Goal: Task Accomplishment & Management: Use online tool/utility

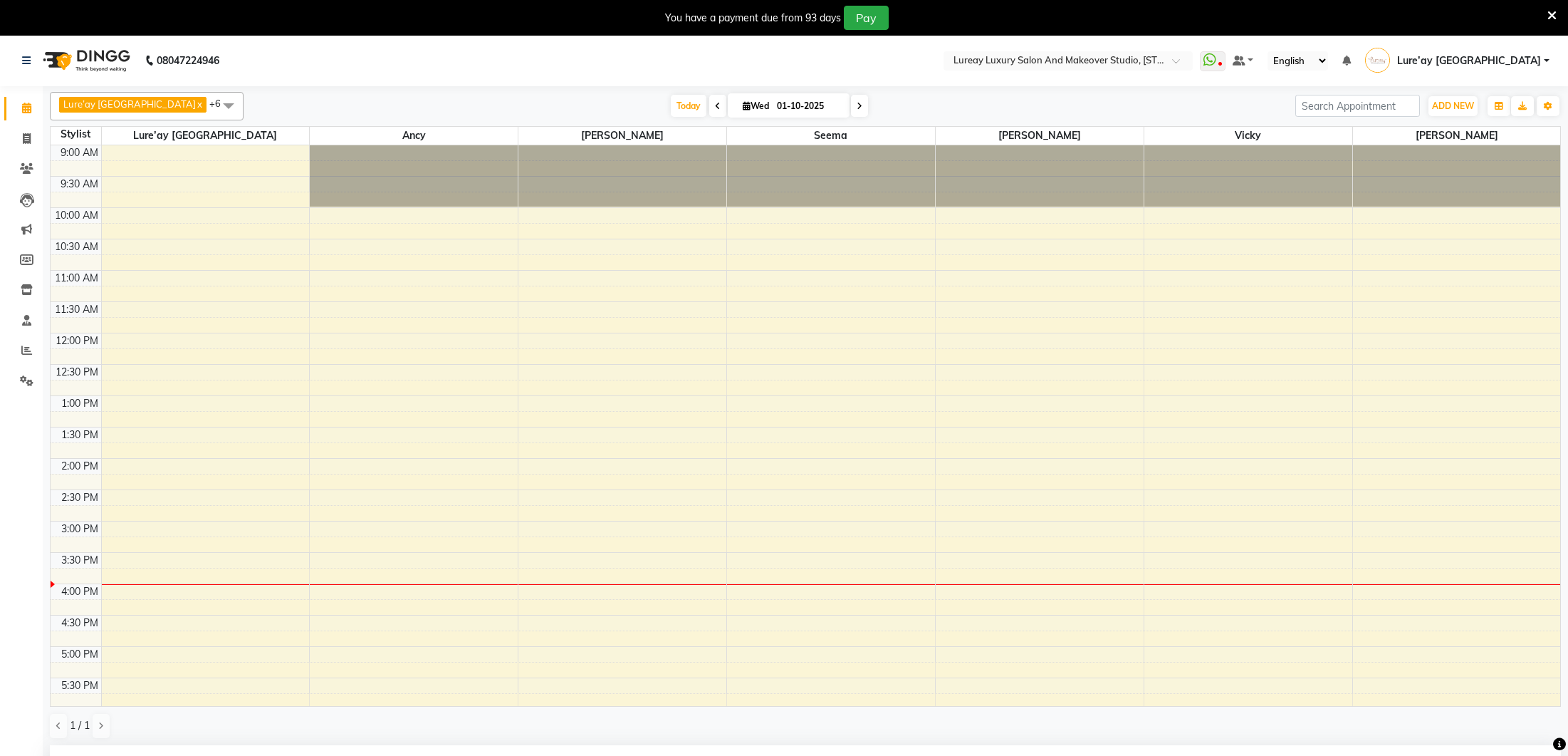
select select "70813"
select select "1110"
select select "1700"
select select "tentative"
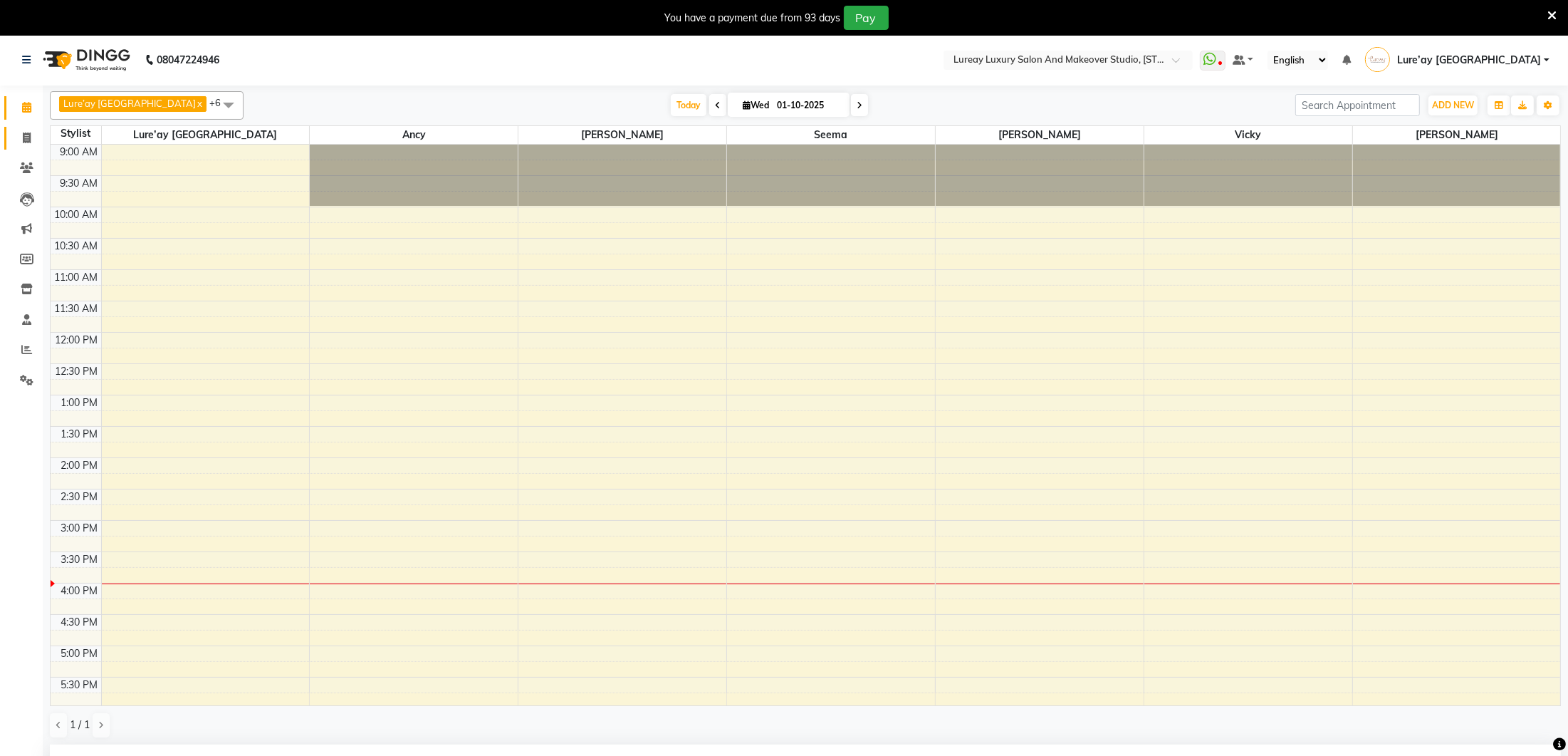
scroll to position [47, 0]
click at [14, 141] on span at bounding box center [26, 138] width 25 height 16
select select "service"
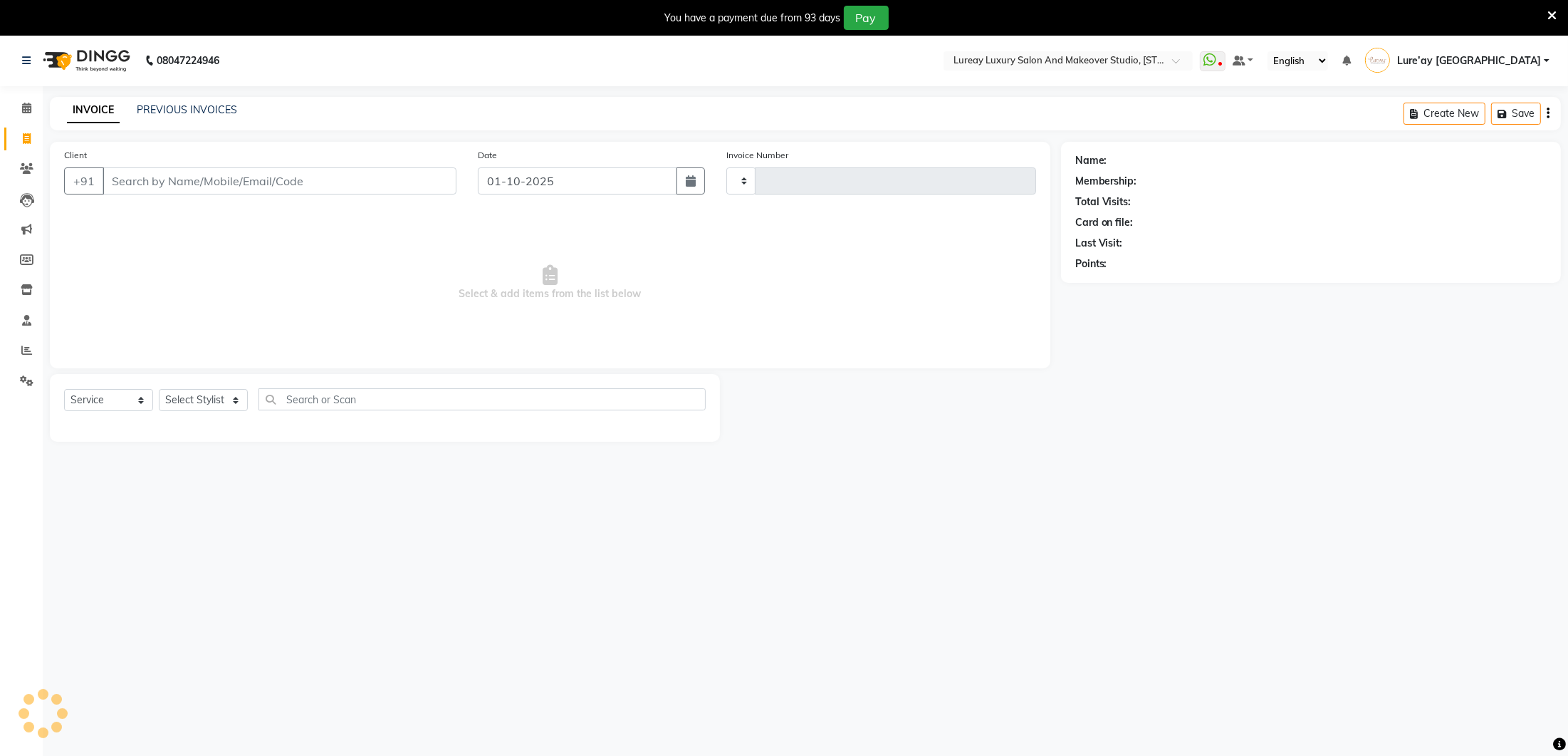
type input "0384"
select select "4075"
click at [225, 408] on select "Select Stylist" at bounding box center [203, 400] width 89 height 22
click at [209, 396] on select "Select Stylist [PERSON_NAME] Lure’ay [GEOGRAPHIC_DATA] [PERSON_NAME] [PERSON_NA…" at bounding box center [213, 400] width 109 height 22
select select "35806"
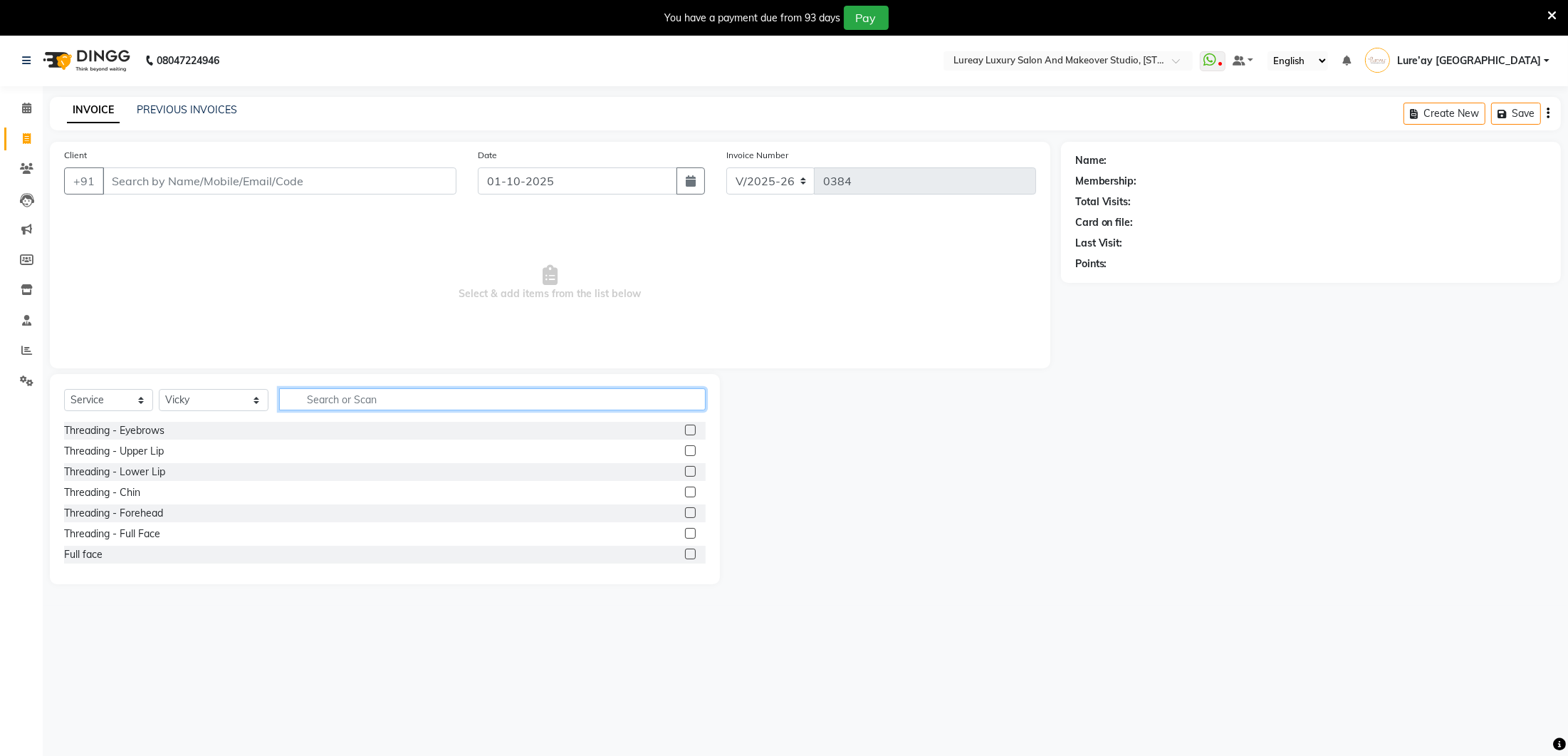
click at [332, 406] on input "text" at bounding box center [492, 399] width 426 height 22
type input "hair cut"
click at [690, 450] on label at bounding box center [690, 450] width 11 height 11
click at [690, 450] on input "checkbox" at bounding box center [689, 451] width 9 height 9
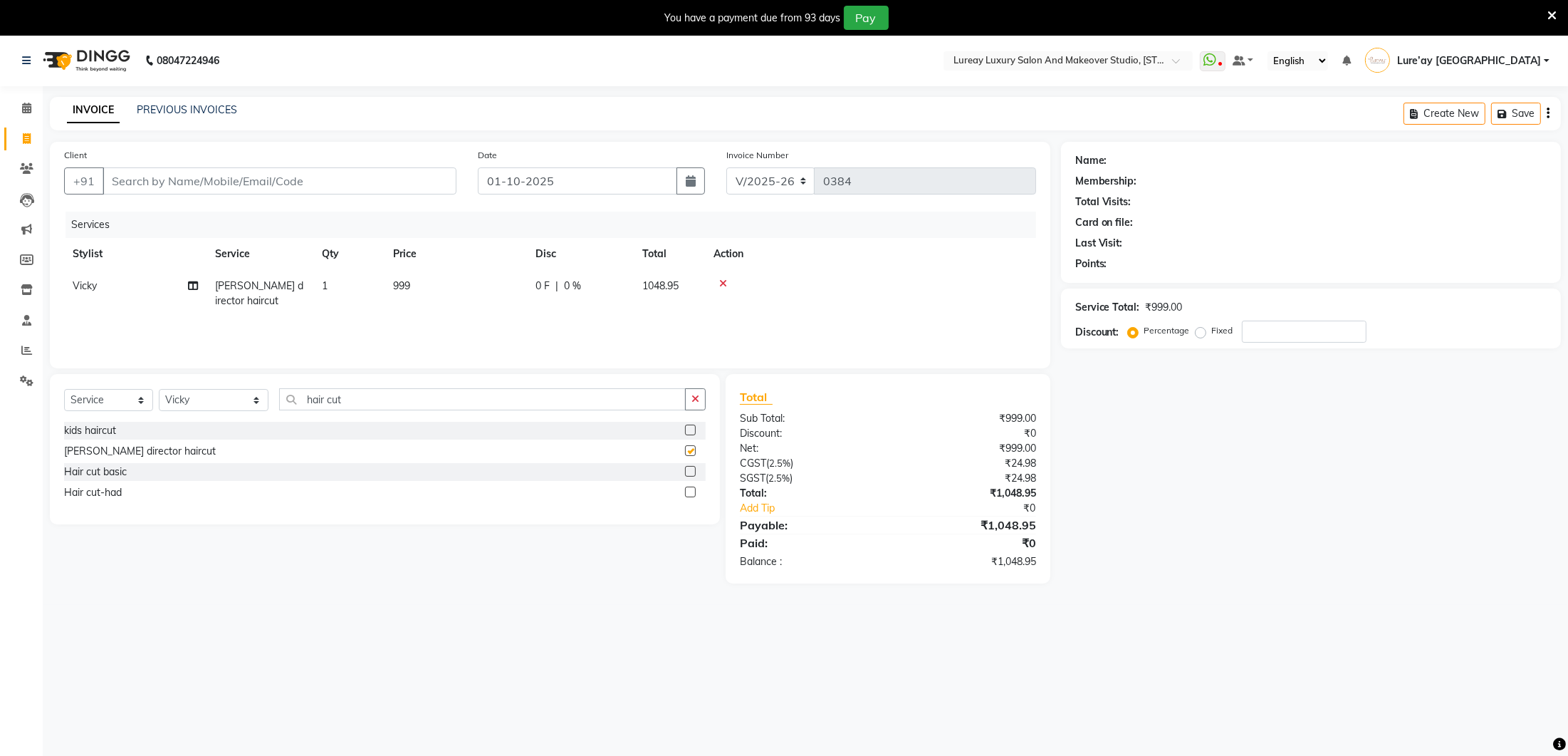
checkbox input "false"
click at [435, 274] on td "999" at bounding box center [456, 292] width 142 height 47
select select "35806"
click at [487, 283] on input "999" at bounding box center [523, 290] width 125 height 22
type input "9"
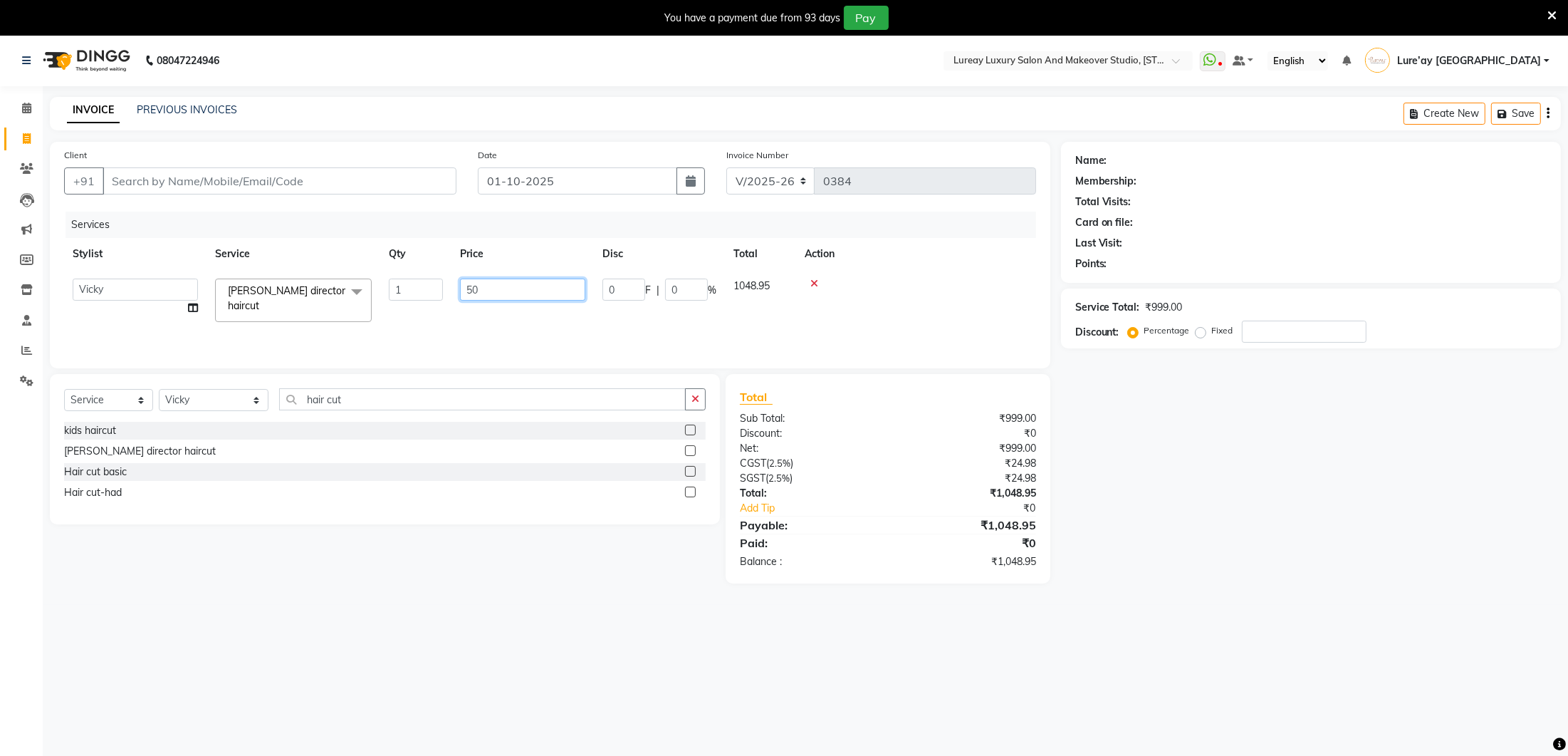
type input "500"
click at [482, 316] on div "Services Stylist Service Qty Price Disc Total Action [PERSON_NAME] director hai…" at bounding box center [550, 283] width 972 height 142
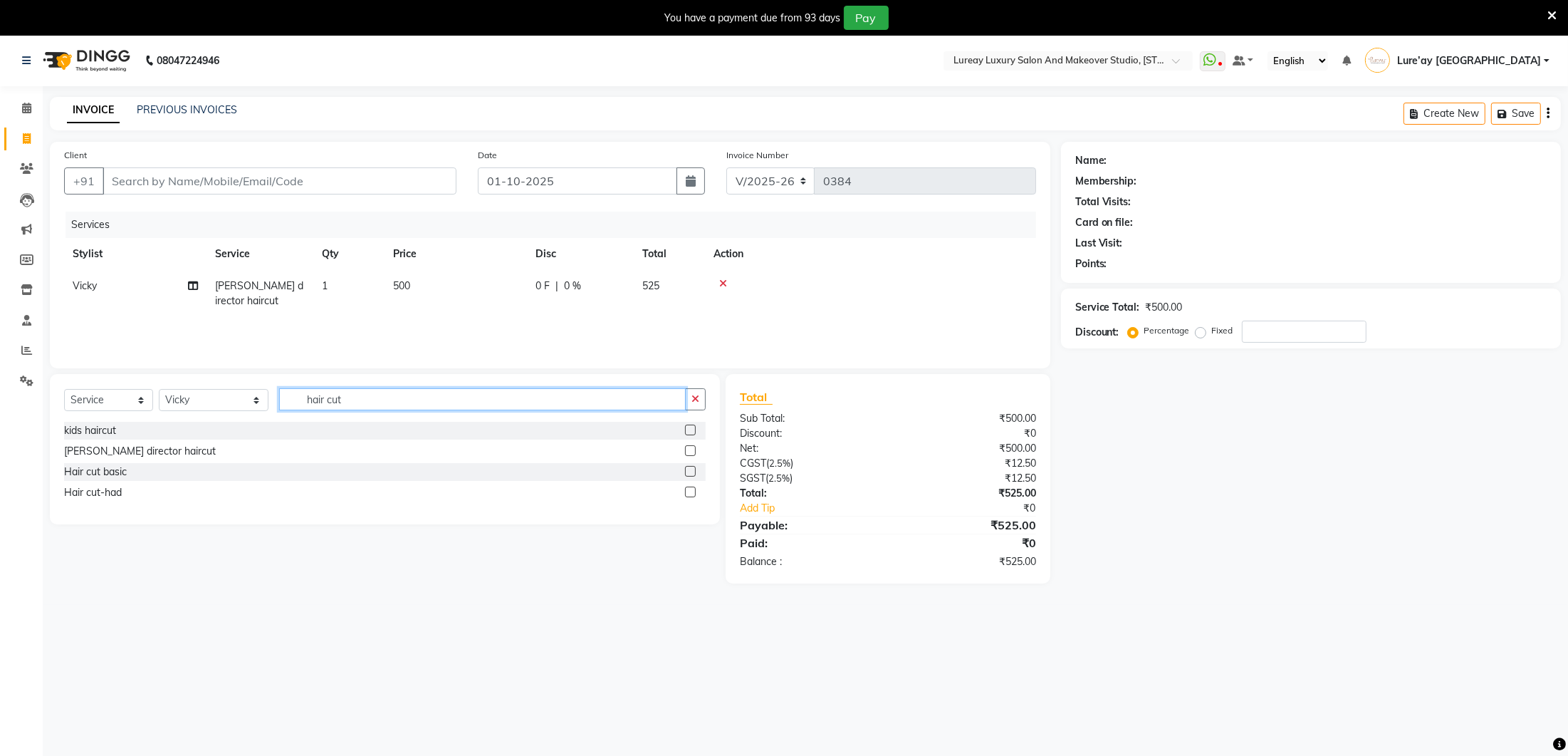
click at [381, 403] on input "hair cut" at bounding box center [482, 399] width 407 height 22
type input "h"
click at [378, 409] on input "text" at bounding box center [492, 399] width 426 height 22
type input "spa"
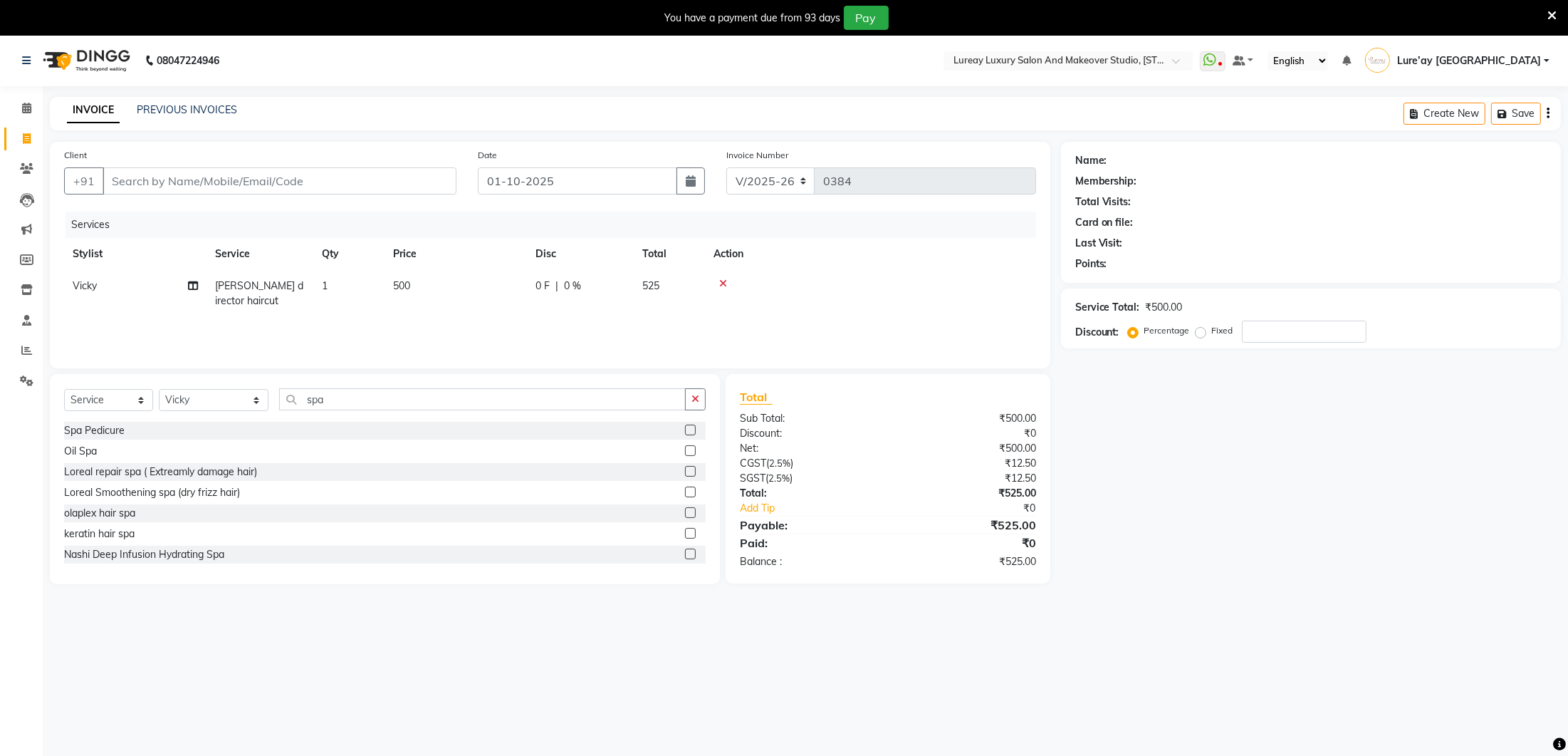
click at [690, 430] on label at bounding box center [690, 430] width 11 height 11
click at [690, 430] on input "checkbox" at bounding box center [689, 431] width 9 height 9
checkbox input "false"
click at [448, 330] on td "1500" at bounding box center [456, 333] width 142 height 32
select select "35806"
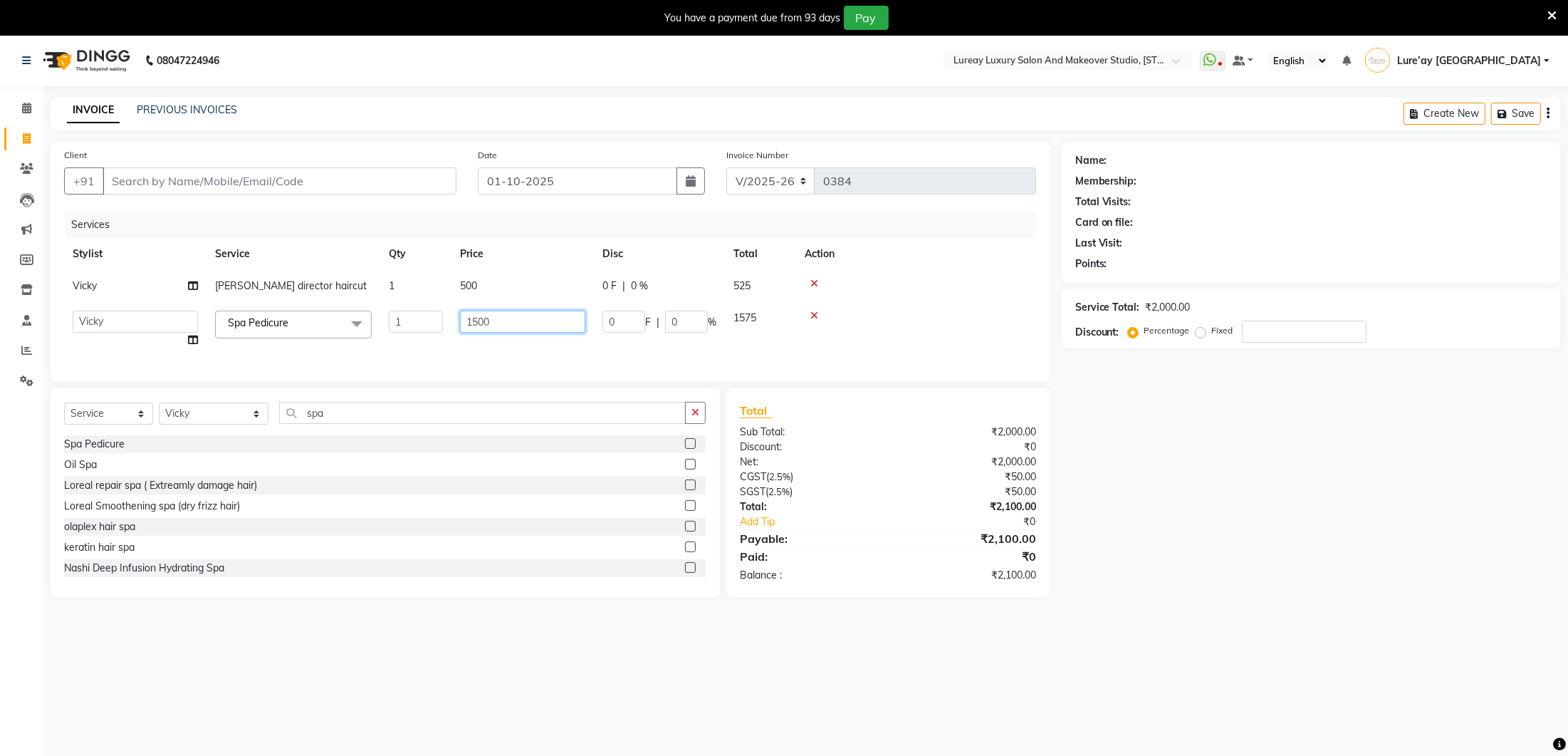
click at [522, 330] on input "1500" at bounding box center [523, 321] width 125 height 22
type input "1200"
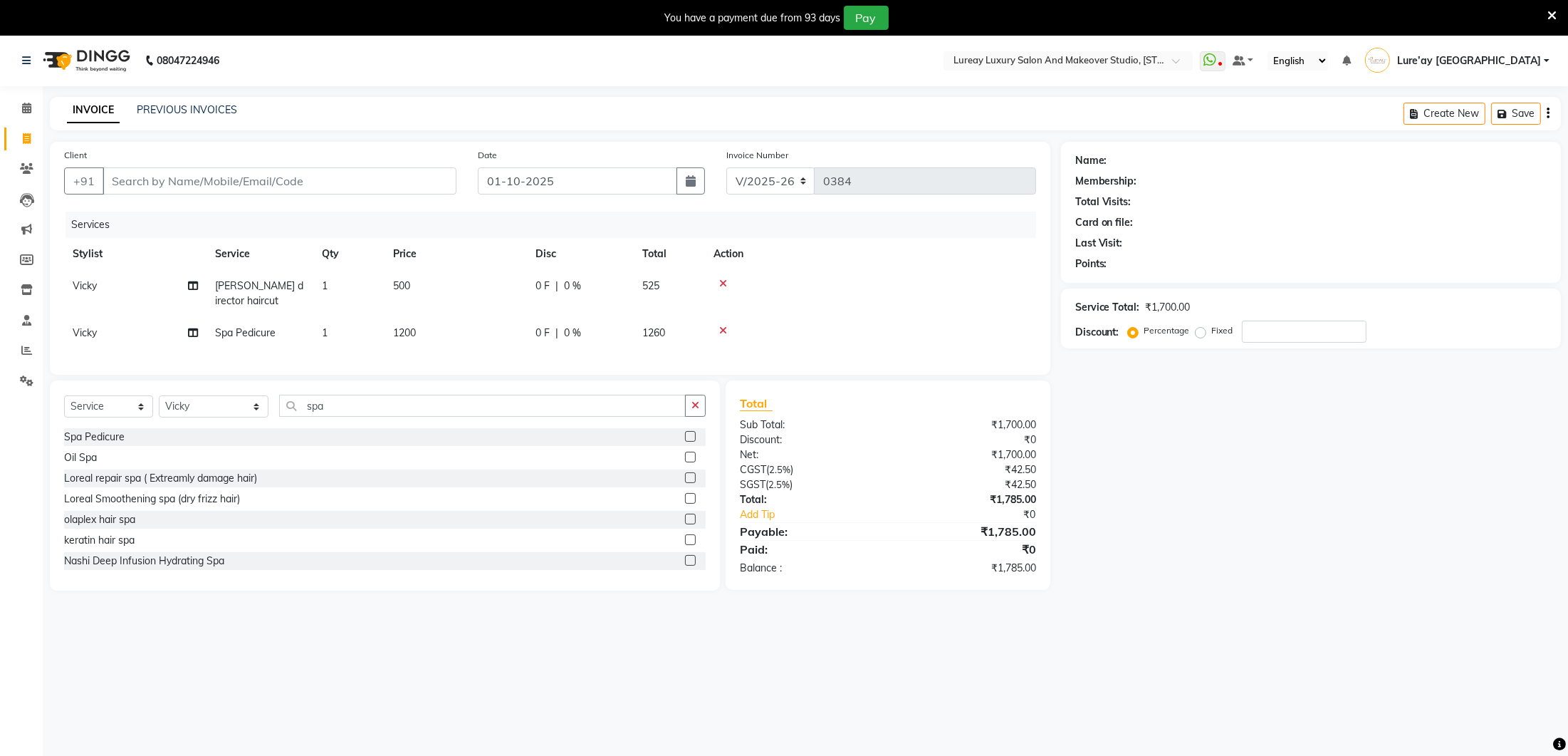
click at [514, 359] on div "Services Stylist Service Qty Price Disc Total Action [PERSON_NAME] director hai…" at bounding box center [550, 286] width 972 height 149
click at [456, 406] on input "spa" at bounding box center [482, 406] width 407 height 22
type input "s"
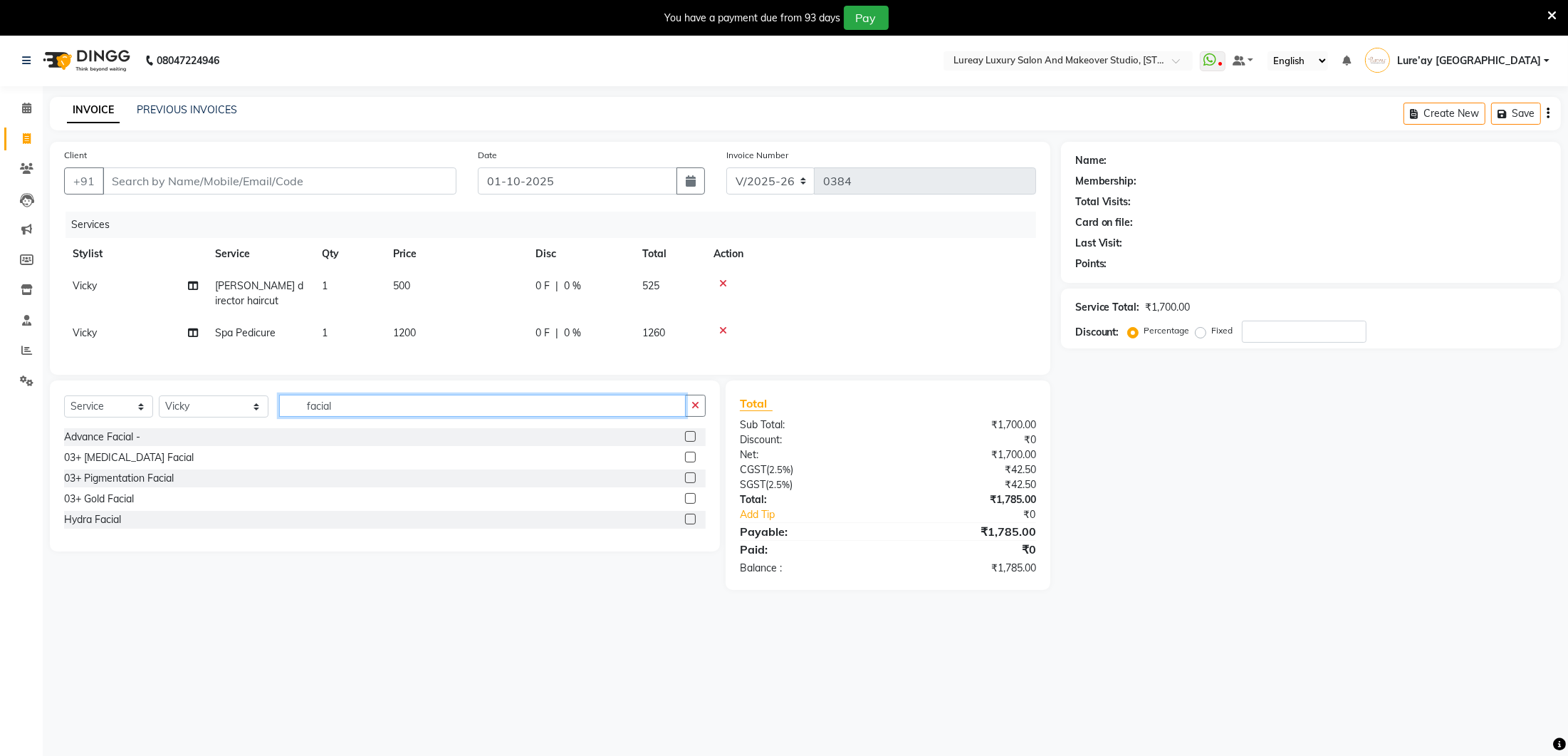
type input "facial"
click at [689, 434] on label at bounding box center [690, 436] width 11 height 11
click at [689, 434] on input "checkbox" at bounding box center [689, 436] width 9 height 9
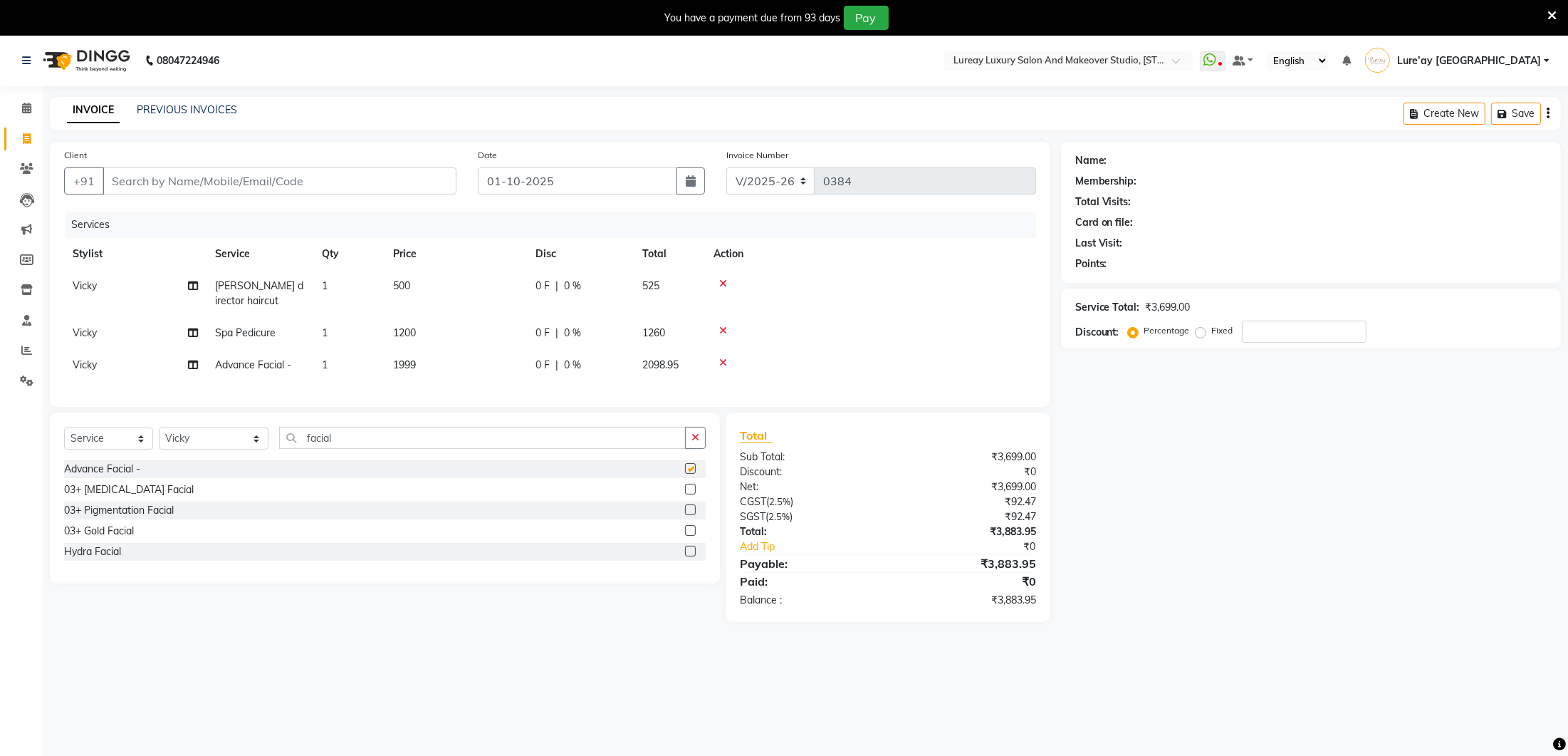
checkbox input "false"
click at [508, 383] on div "Services Stylist Service Qty Price Disc Total Action [PERSON_NAME] director hai…" at bounding box center [550, 302] width 972 height 181
click at [474, 355] on td "1999" at bounding box center [456, 365] width 142 height 32
select select "35806"
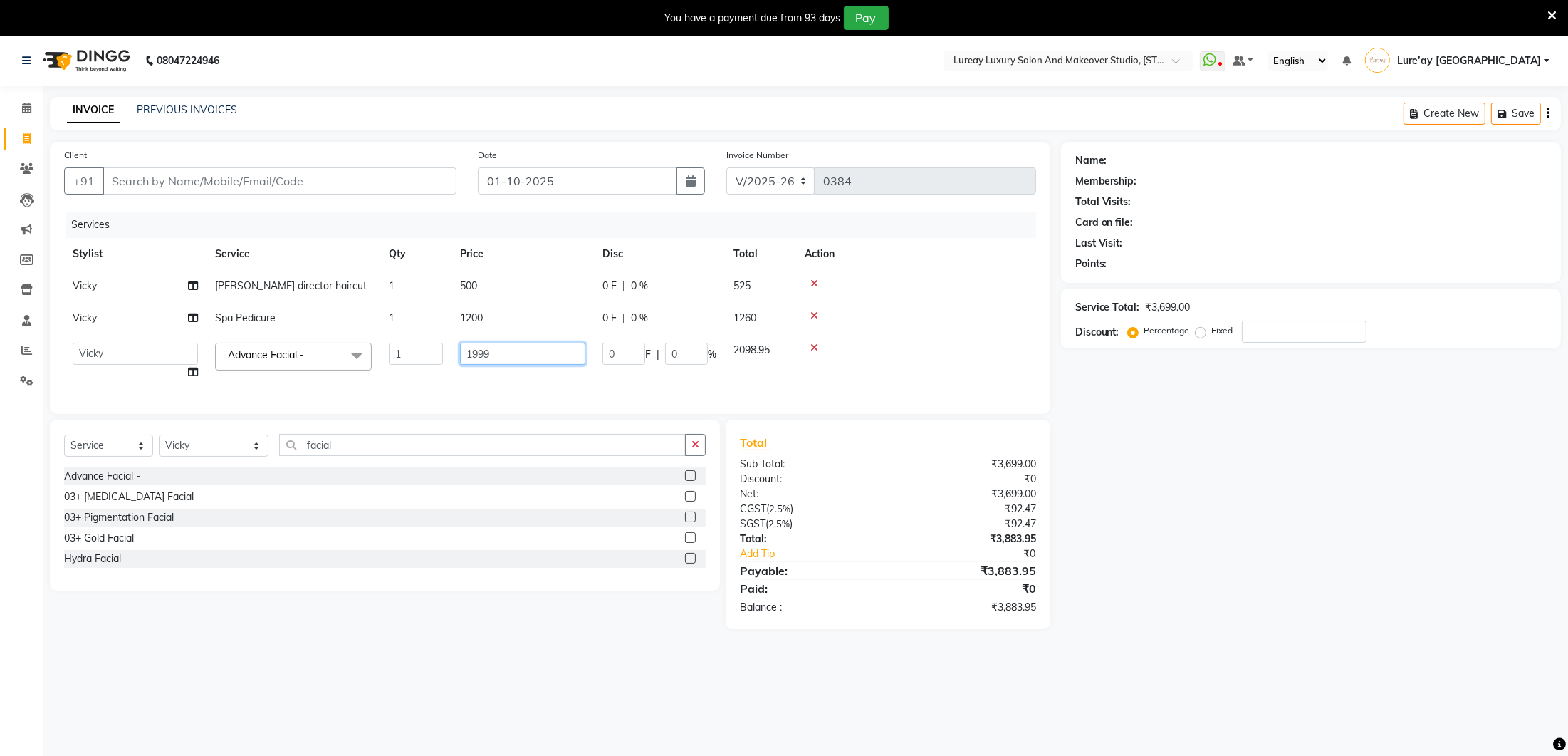
click at [503, 359] on input "1999" at bounding box center [523, 353] width 125 height 22
type input "1"
type input "2000"
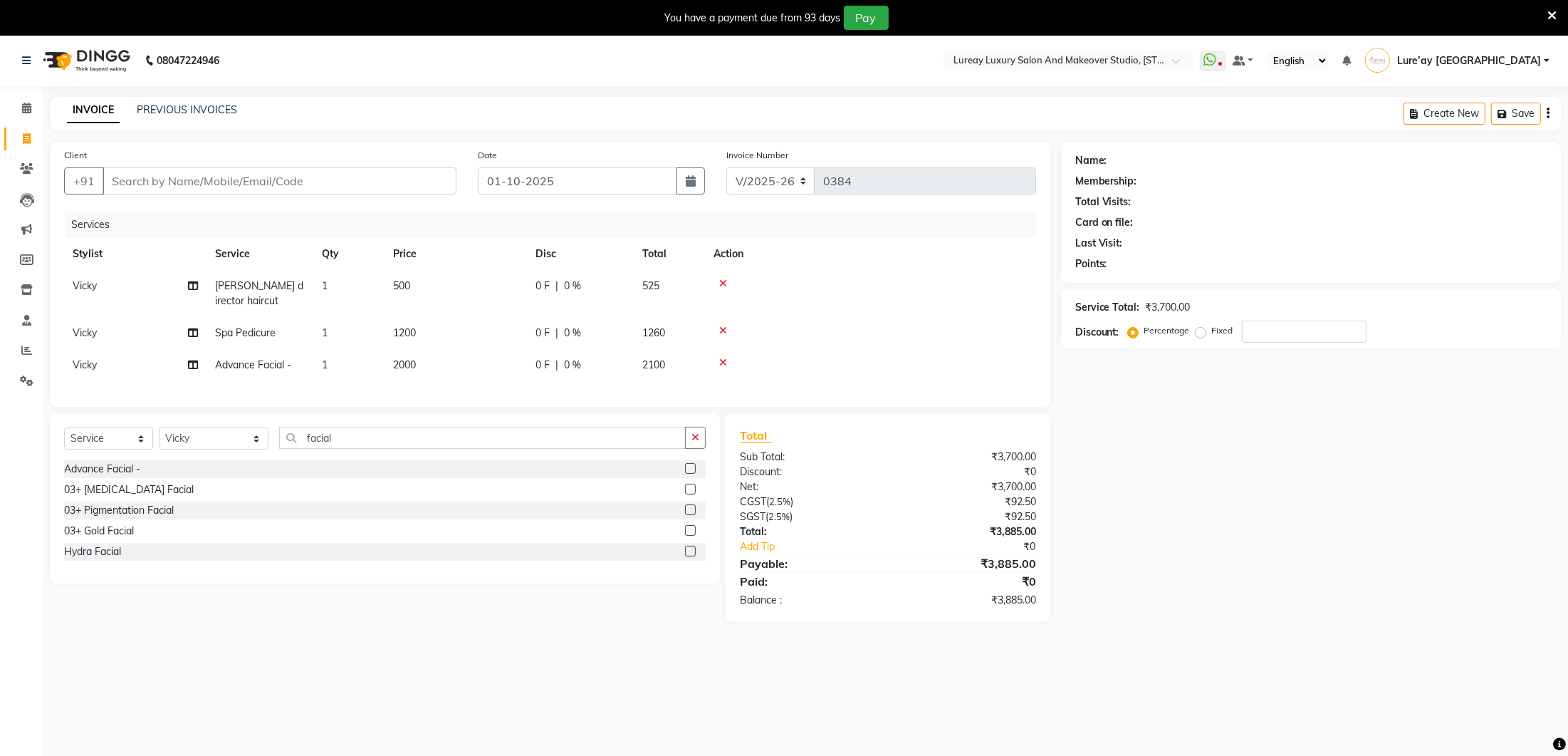
click at [490, 381] on div "Services Stylist Service Qty Price Disc Total Action [PERSON_NAME] director hai…" at bounding box center [550, 302] width 972 height 181
click at [335, 441] on input "facial" at bounding box center [482, 437] width 407 height 22
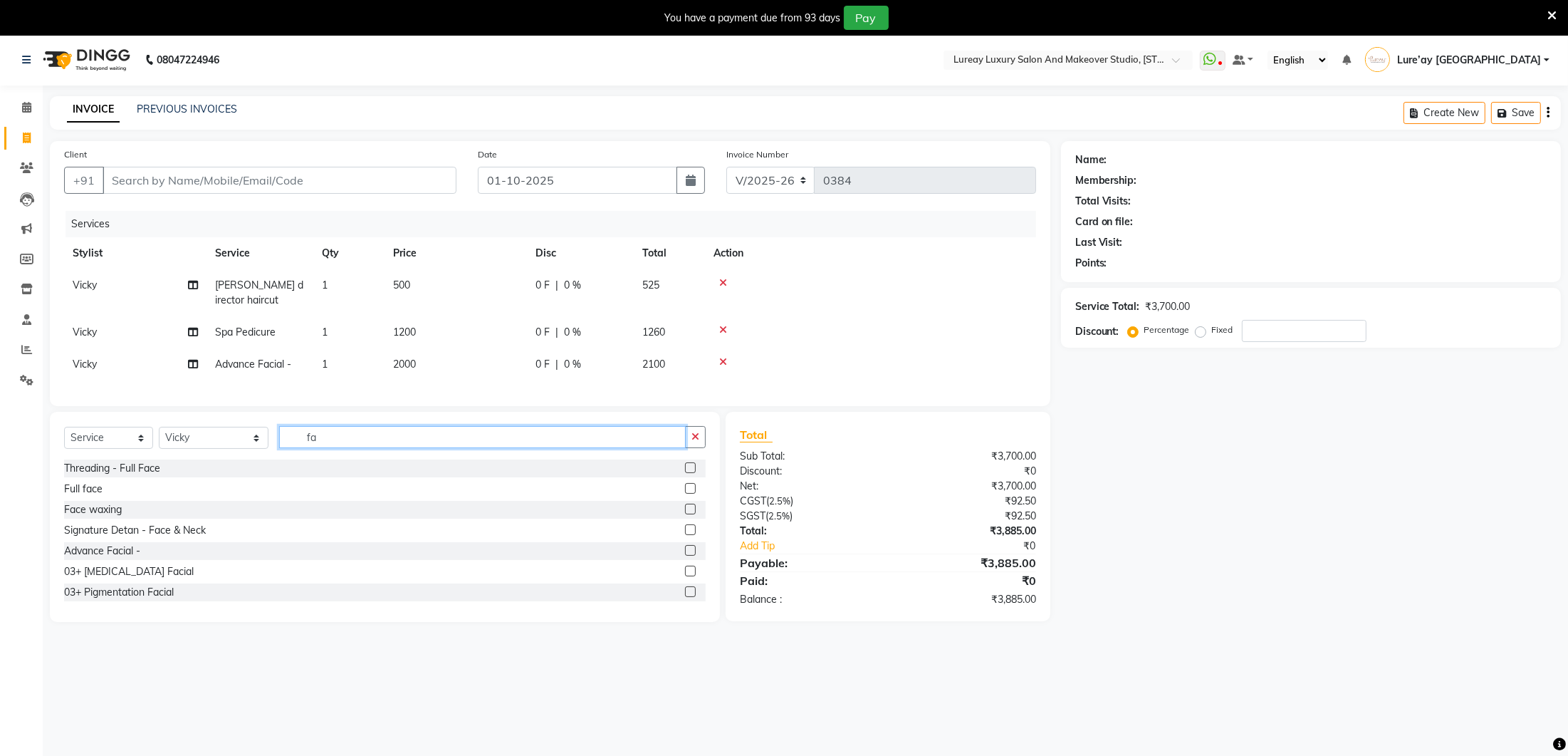
type input "f"
type input "hair colour"
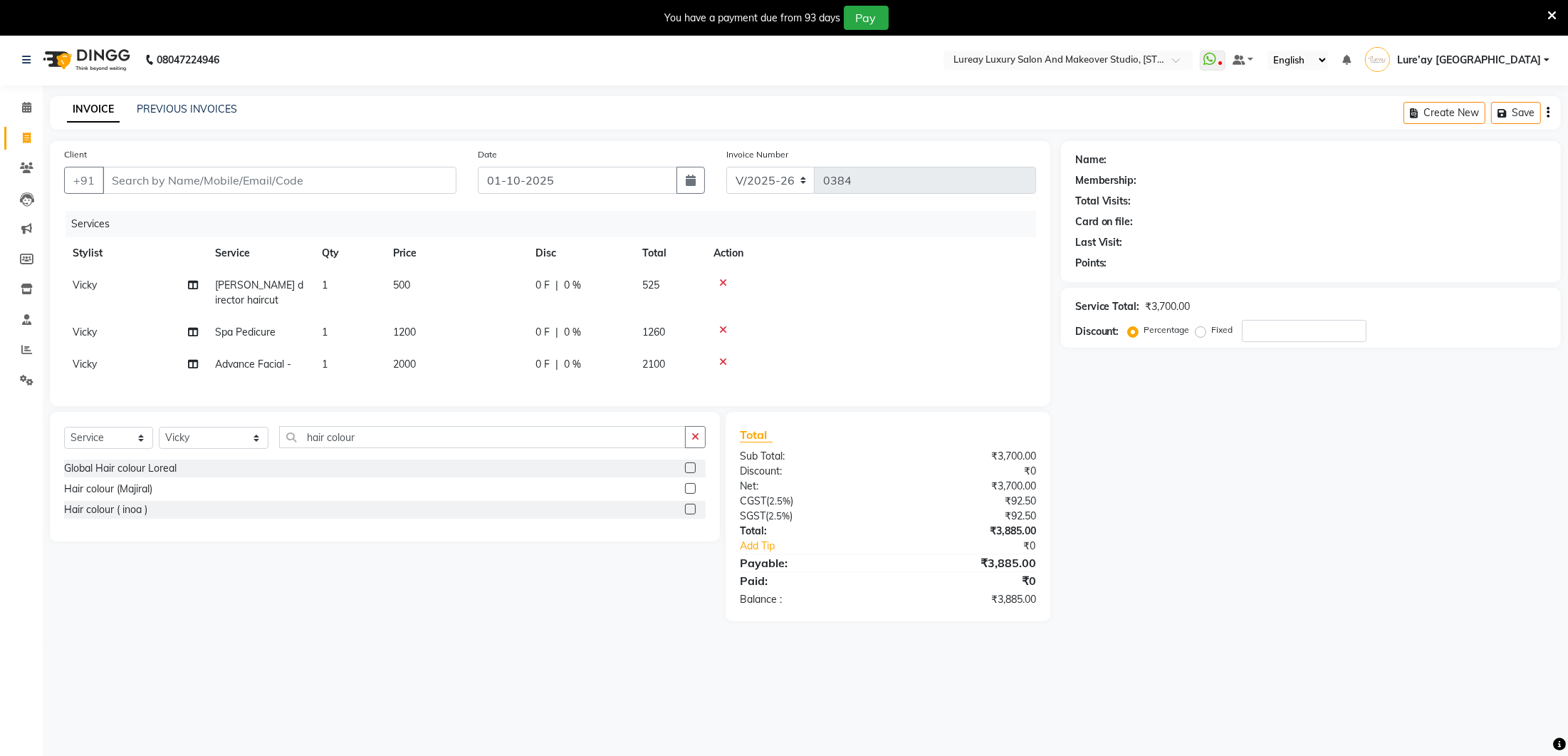
click at [692, 466] on label at bounding box center [690, 467] width 11 height 11
click at [692, 466] on input "checkbox" at bounding box center [689, 468] width 9 height 9
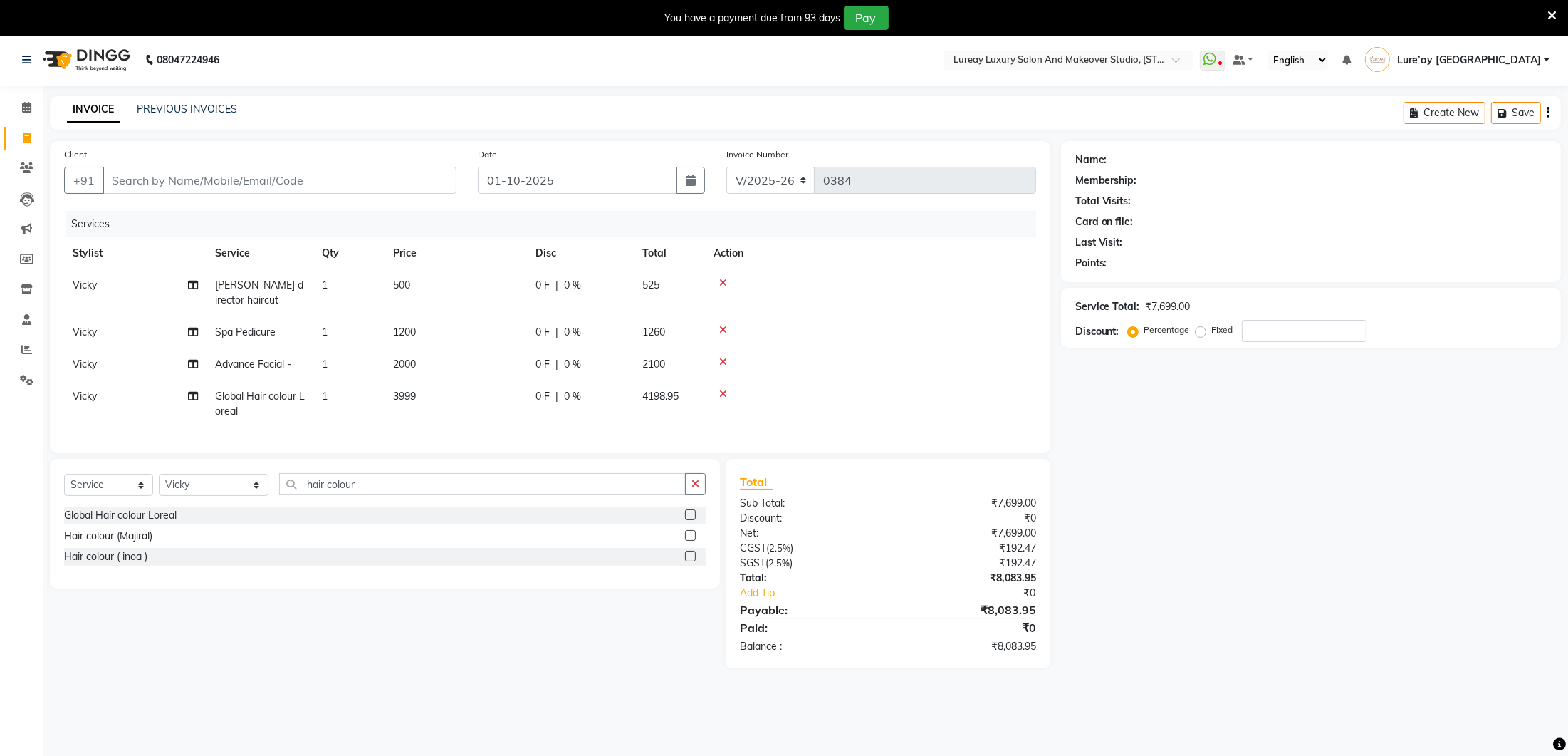
checkbox input "false"
click at [427, 384] on td "3999" at bounding box center [456, 403] width 142 height 47
select select "35806"
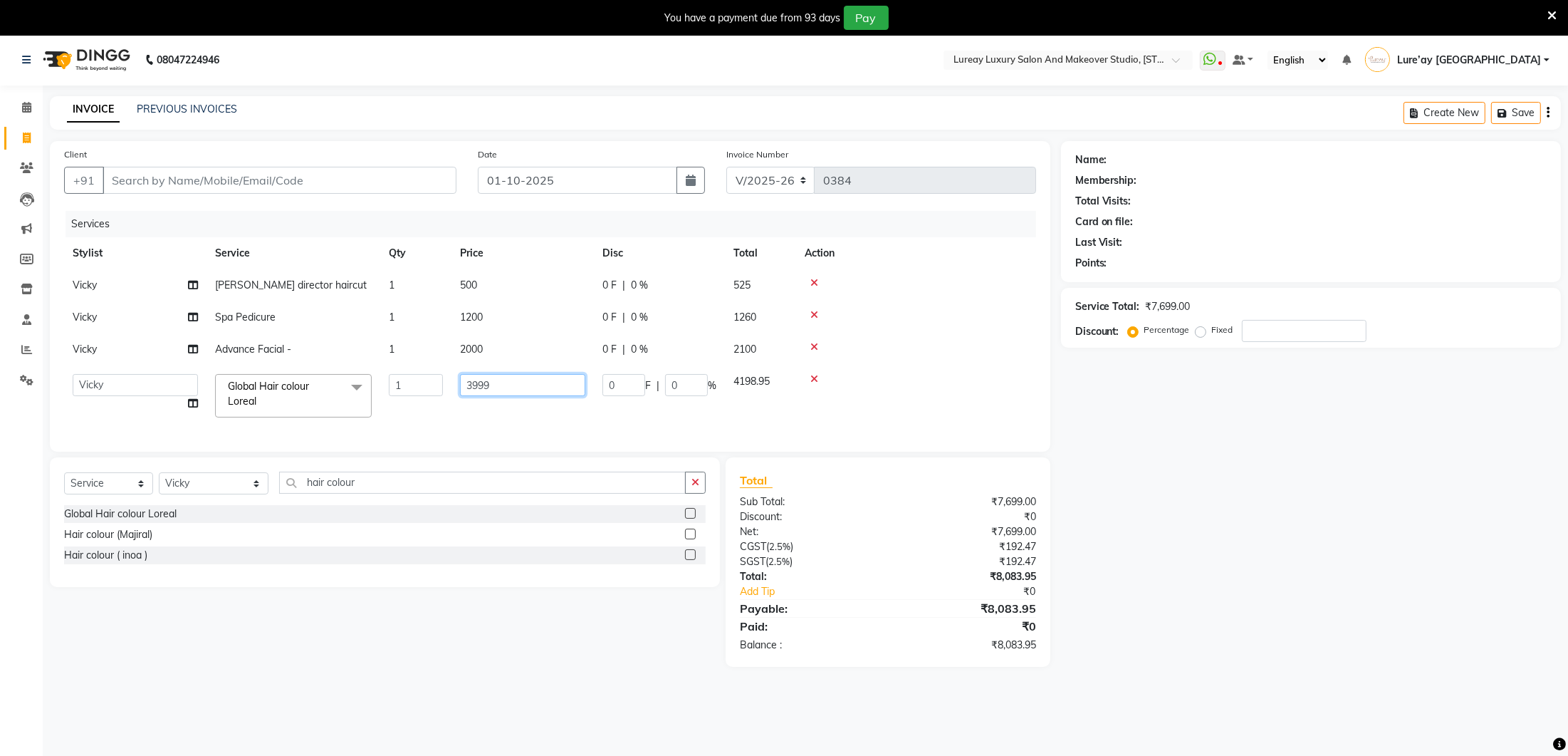
click at [477, 395] on input "3999" at bounding box center [523, 385] width 125 height 22
type input "3"
type input "1000"
click at [511, 434] on div "Services Stylist Service Qty Price Disc Total Action [PERSON_NAME] director hai…" at bounding box center [550, 324] width 972 height 226
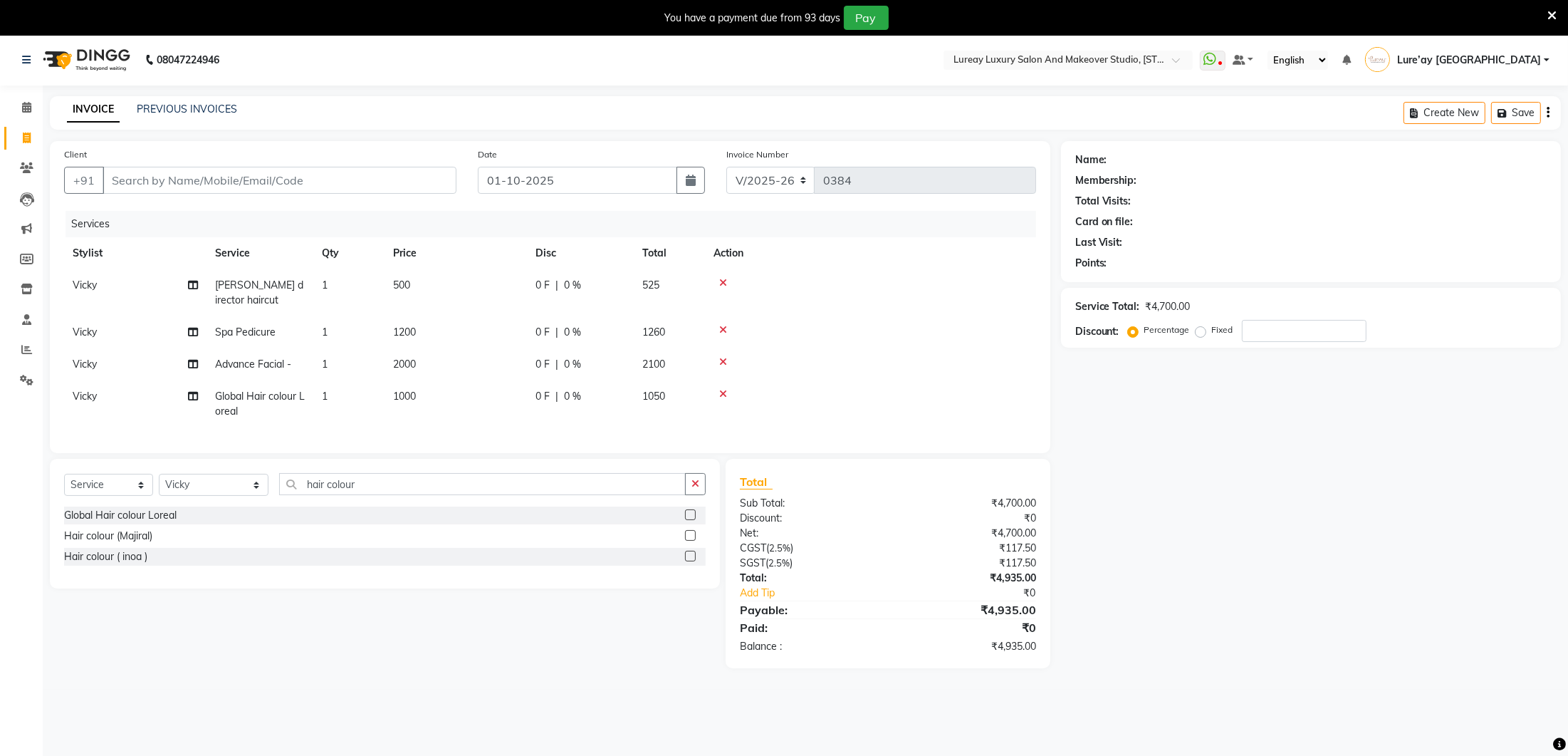
click at [361, 424] on td "1" at bounding box center [349, 403] width 71 height 47
select select "35806"
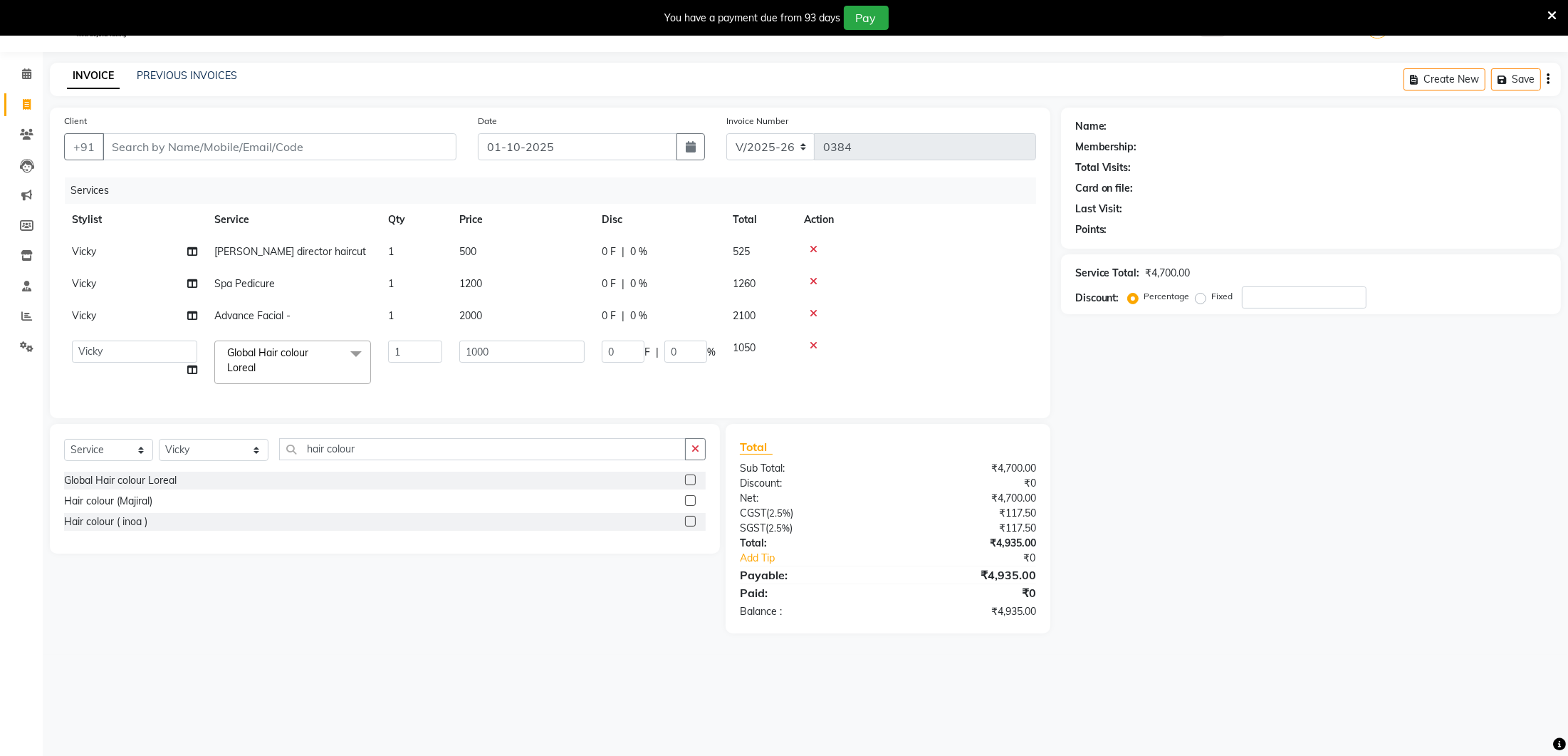
scroll to position [0, 0]
click at [397, 248] on td "1" at bounding box center [416, 252] width 71 height 32
select select "35806"
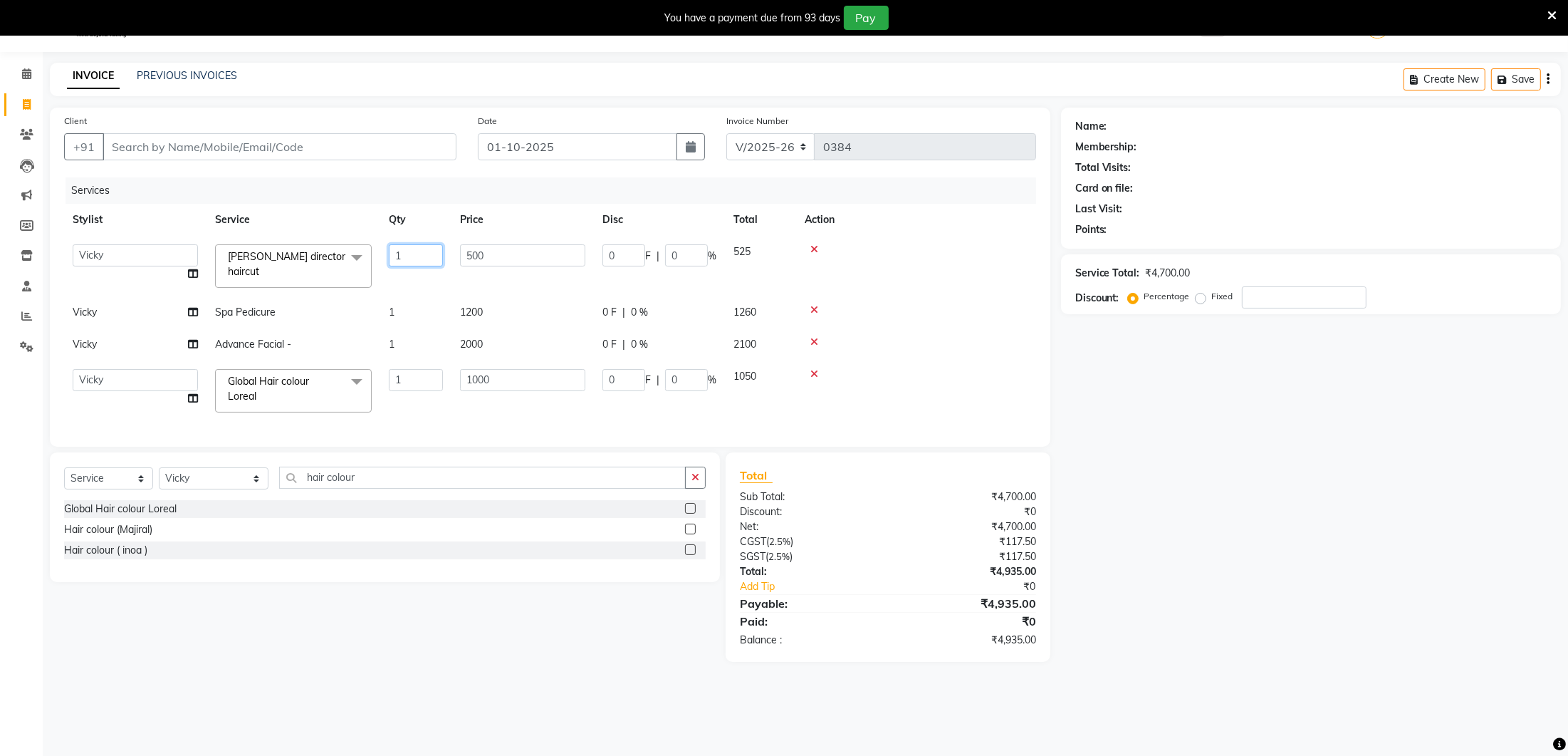
click at [430, 256] on input "1" at bounding box center [416, 255] width 54 height 22
type input "2"
click at [428, 403] on div "Client +91 Date [DATE] Invoice Number V/2025 V/[PHONE_NUMBER] Services Stylist …" at bounding box center [550, 277] width 1001 height 339
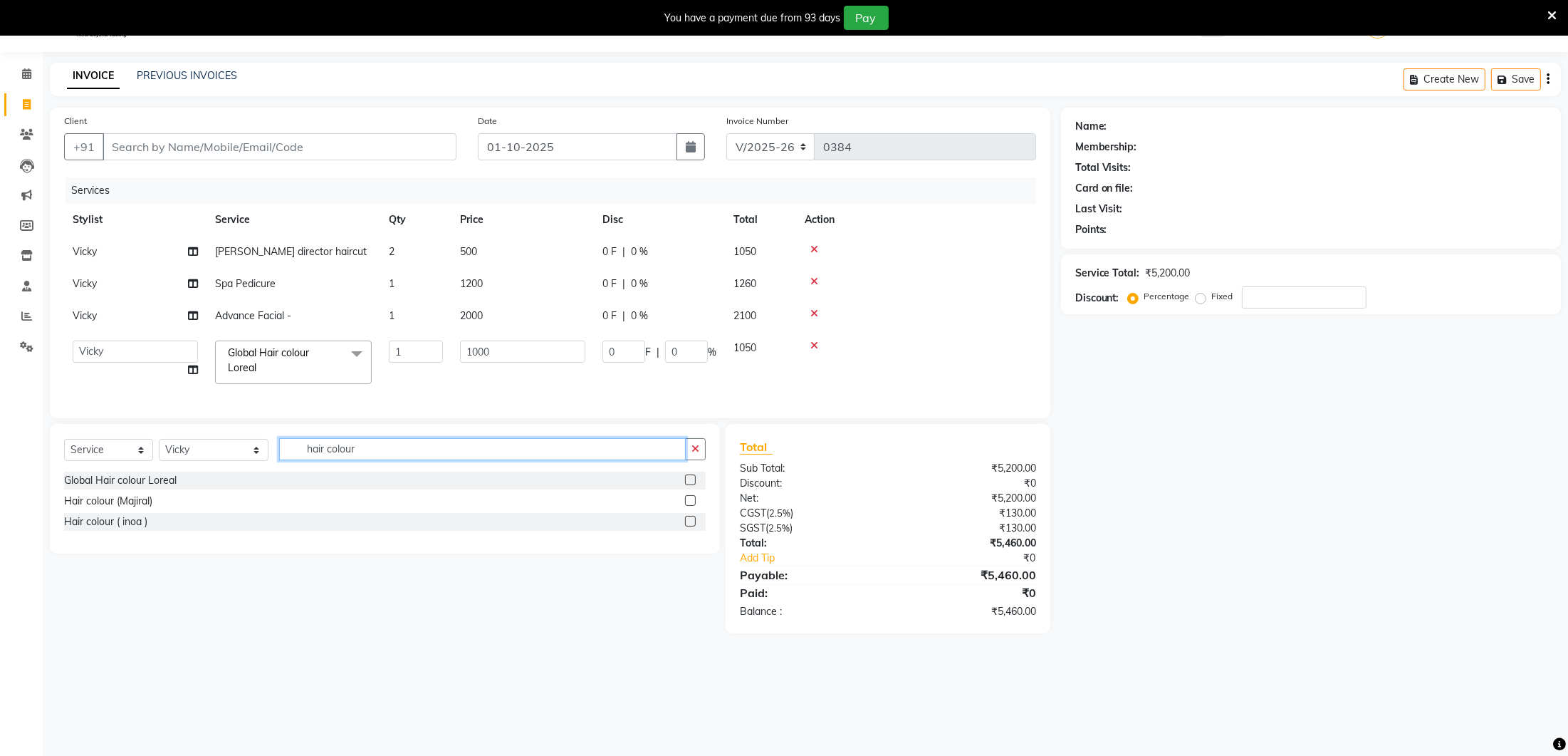
click at [409, 450] on input "hair colour" at bounding box center [482, 449] width 407 height 22
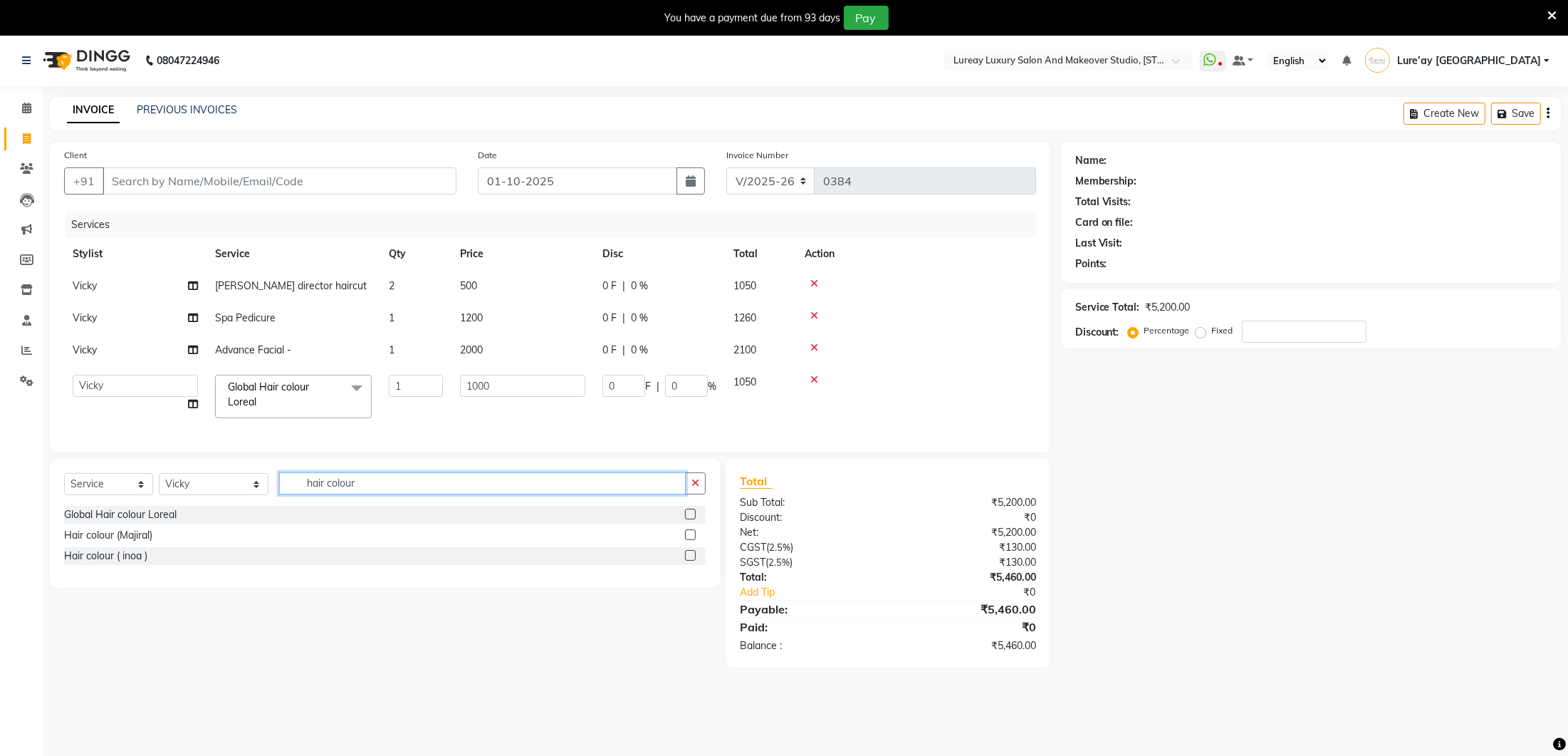
click at [337, 486] on input "hair colour" at bounding box center [482, 483] width 407 height 22
type input "h"
type input "beard"
click at [689, 511] on label at bounding box center [690, 514] width 11 height 11
click at [689, 511] on input "checkbox" at bounding box center [689, 514] width 9 height 9
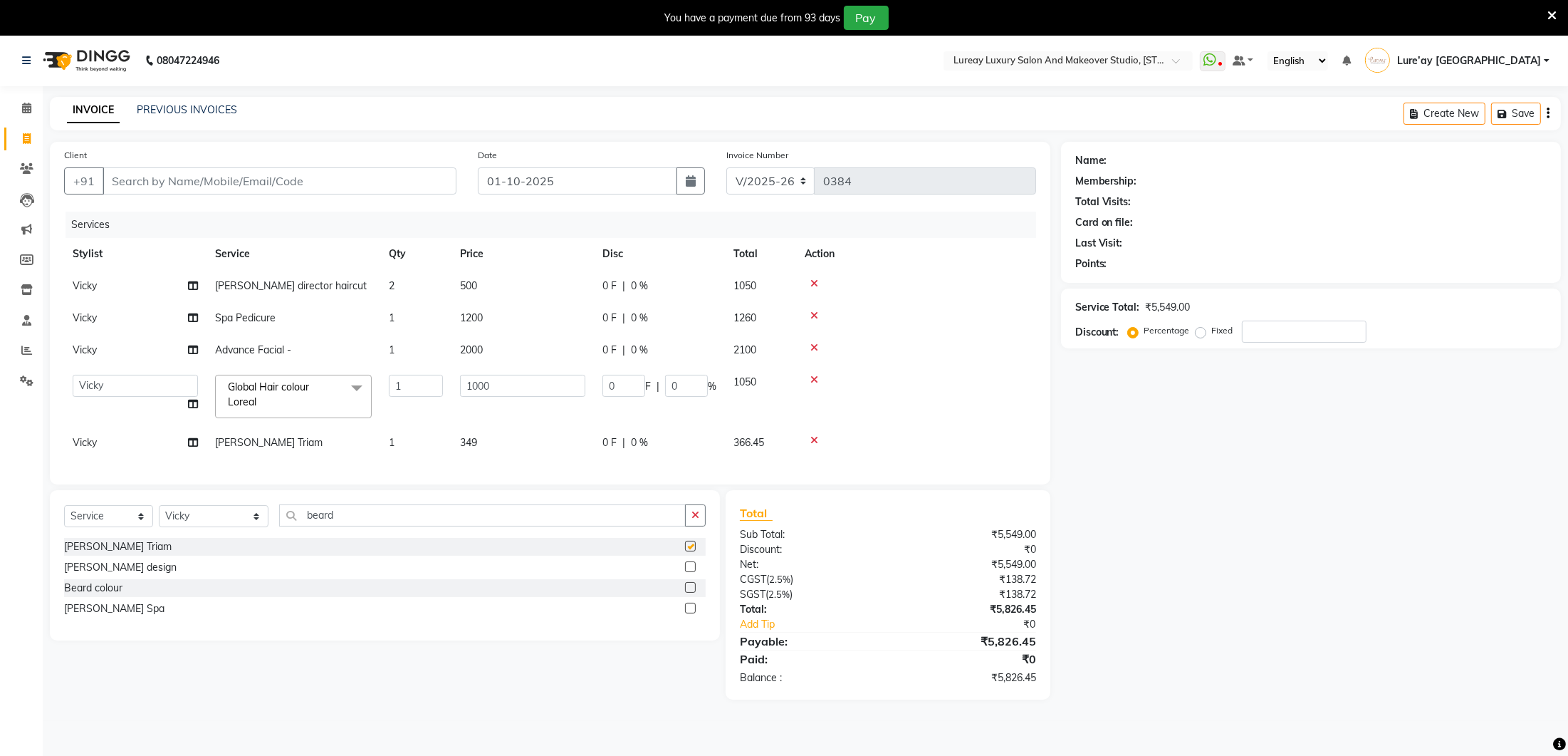
checkbox input "false"
click at [550, 440] on td "349" at bounding box center [523, 442] width 142 height 32
select select "35806"
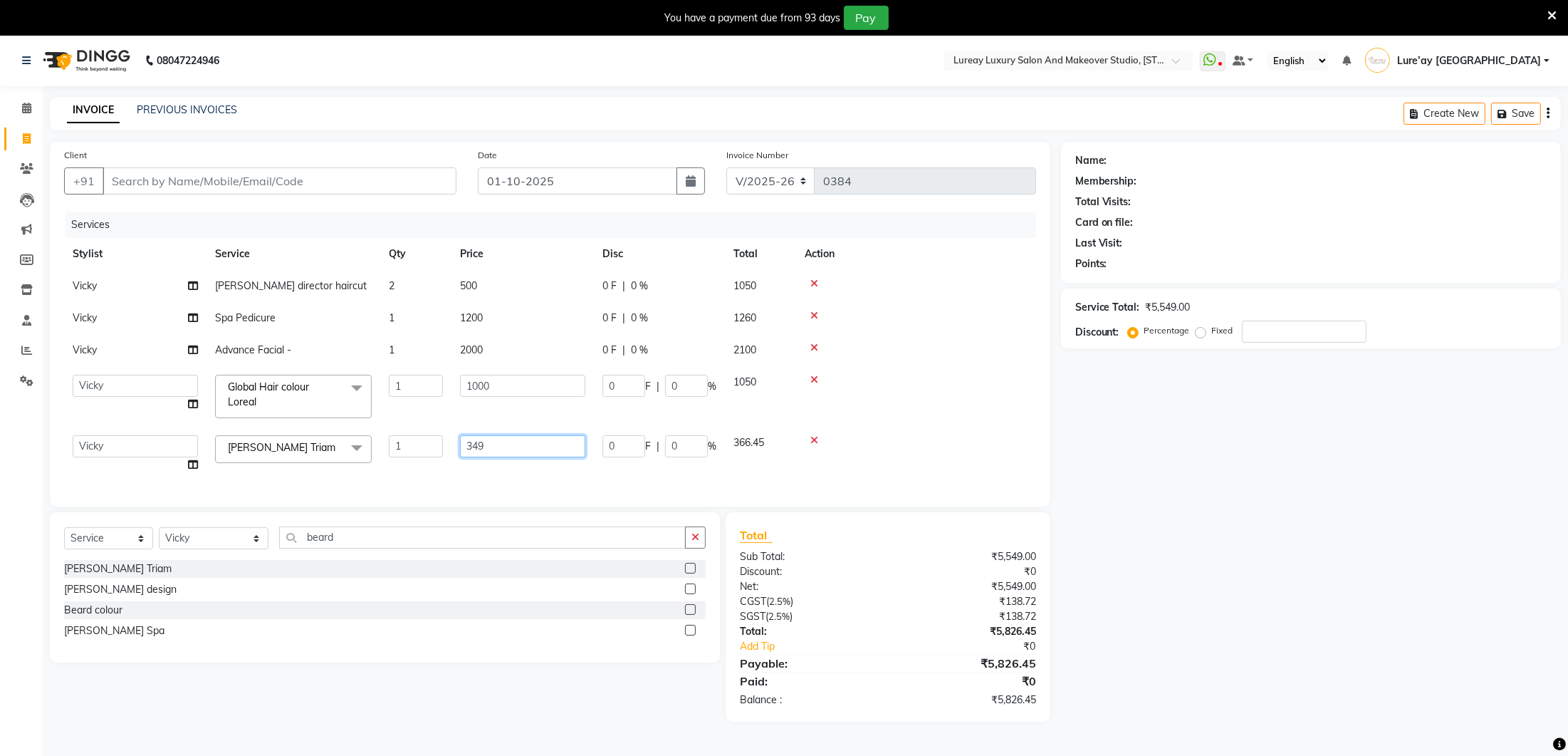
click at [574, 441] on input "349" at bounding box center [523, 446] width 125 height 22
type input "3"
type input "350"
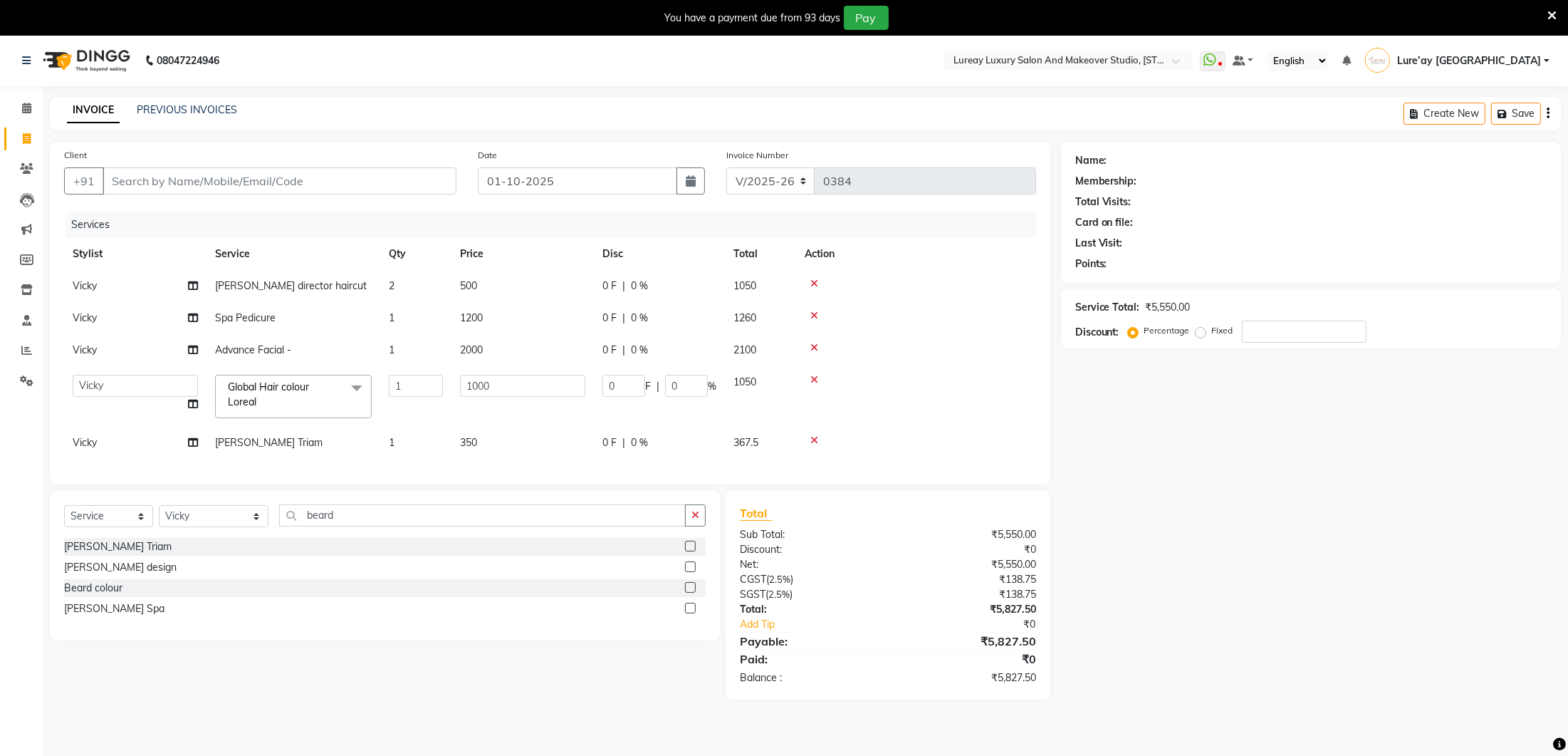
click at [565, 494] on div "Client +91 Date [DATE] Invoice Number V/2025 V/[PHONE_NUMBER] Services Stylist …" at bounding box center [550, 420] width 1022 height 558
click at [105, 319] on td "Vicky" at bounding box center [136, 318] width 142 height 32
select select "35806"
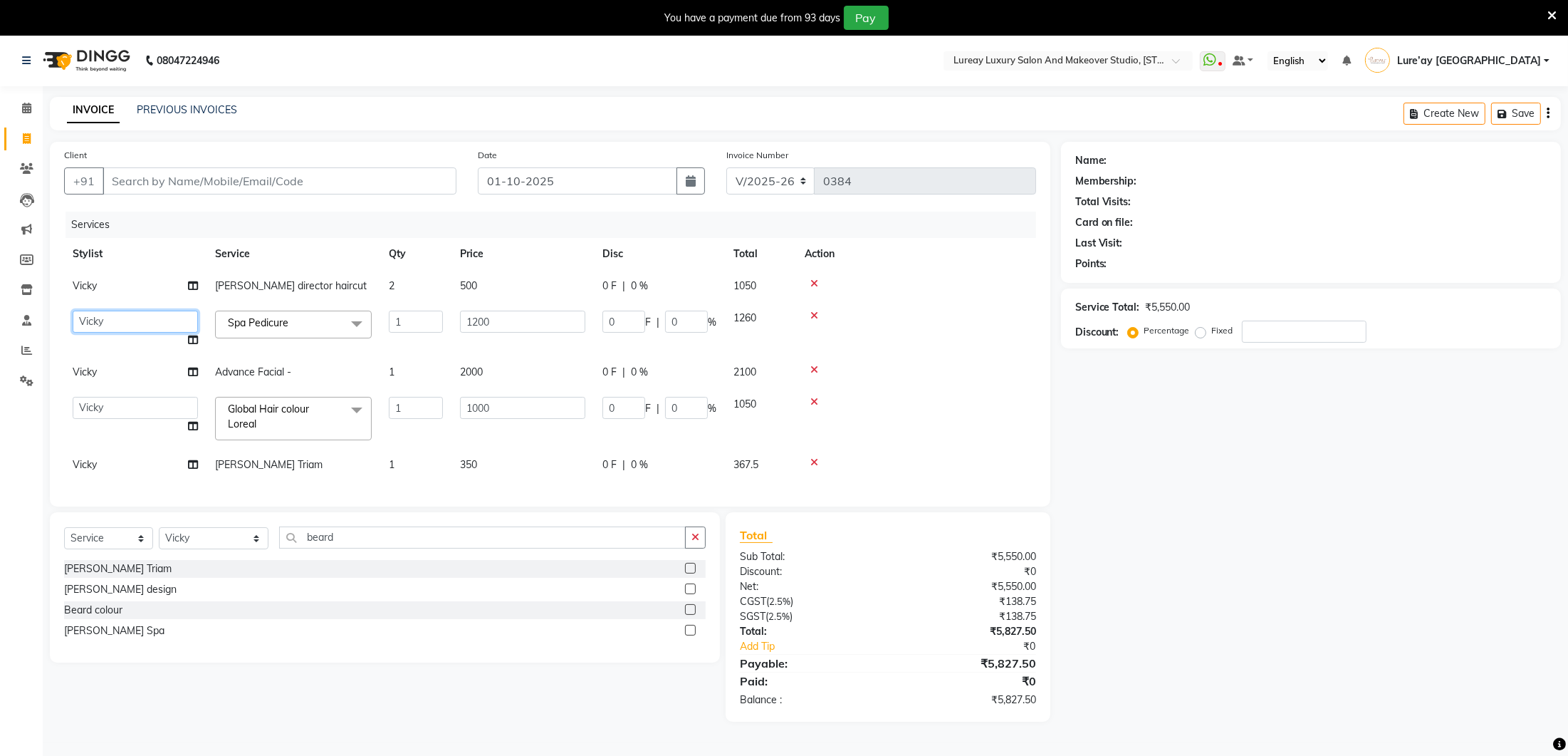
click at [144, 320] on select "[PERSON_NAME] India [PERSON_NAME] [PERSON_NAME]" at bounding box center [136, 321] width 125 height 22
select select "70810"
click at [123, 373] on td "Vicky" at bounding box center [136, 372] width 142 height 32
select select "35806"
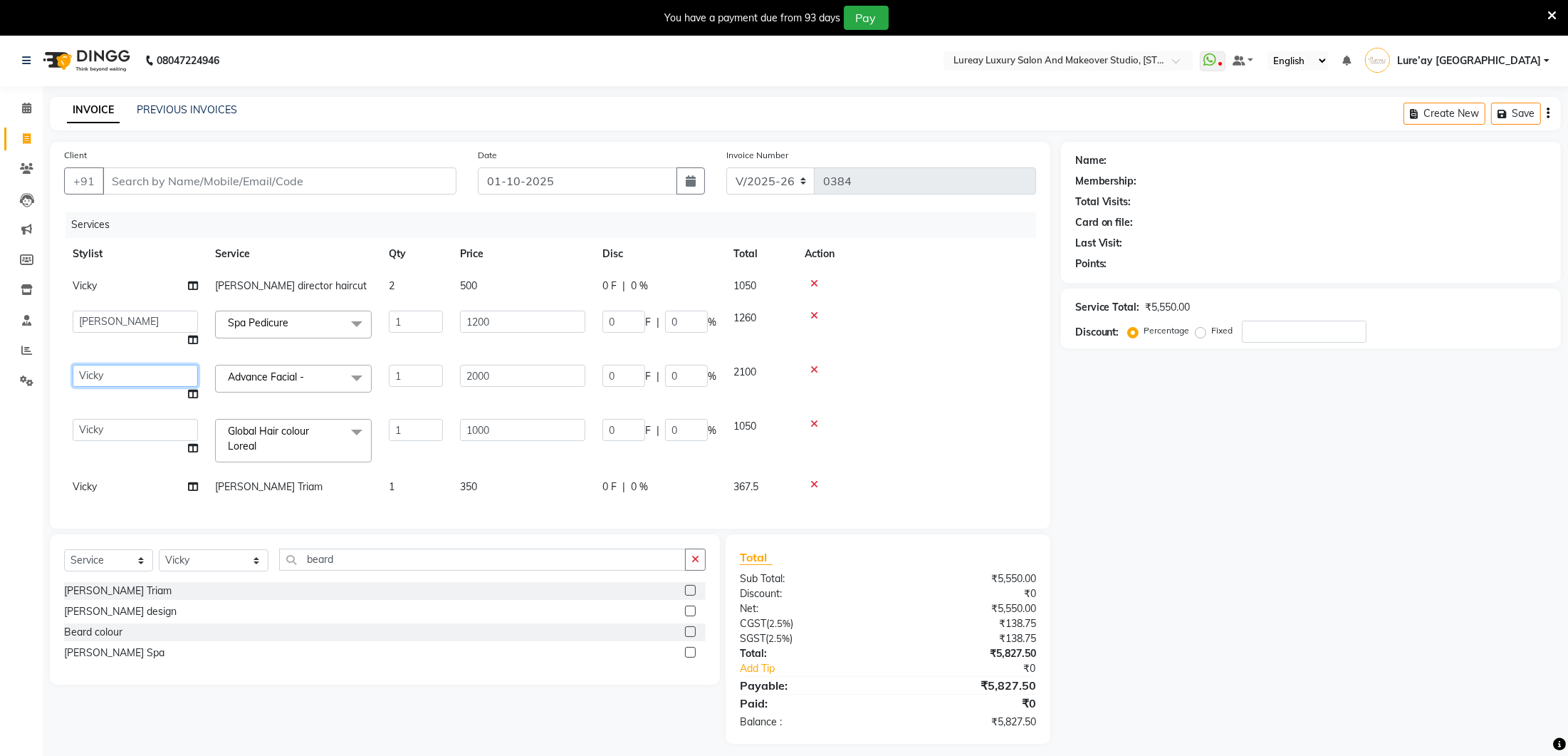
click at [123, 381] on select "[PERSON_NAME] India [PERSON_NAME] [PERSON_NAME]" at bounding box center [136, 375] width 125 height 22
select select "70810"
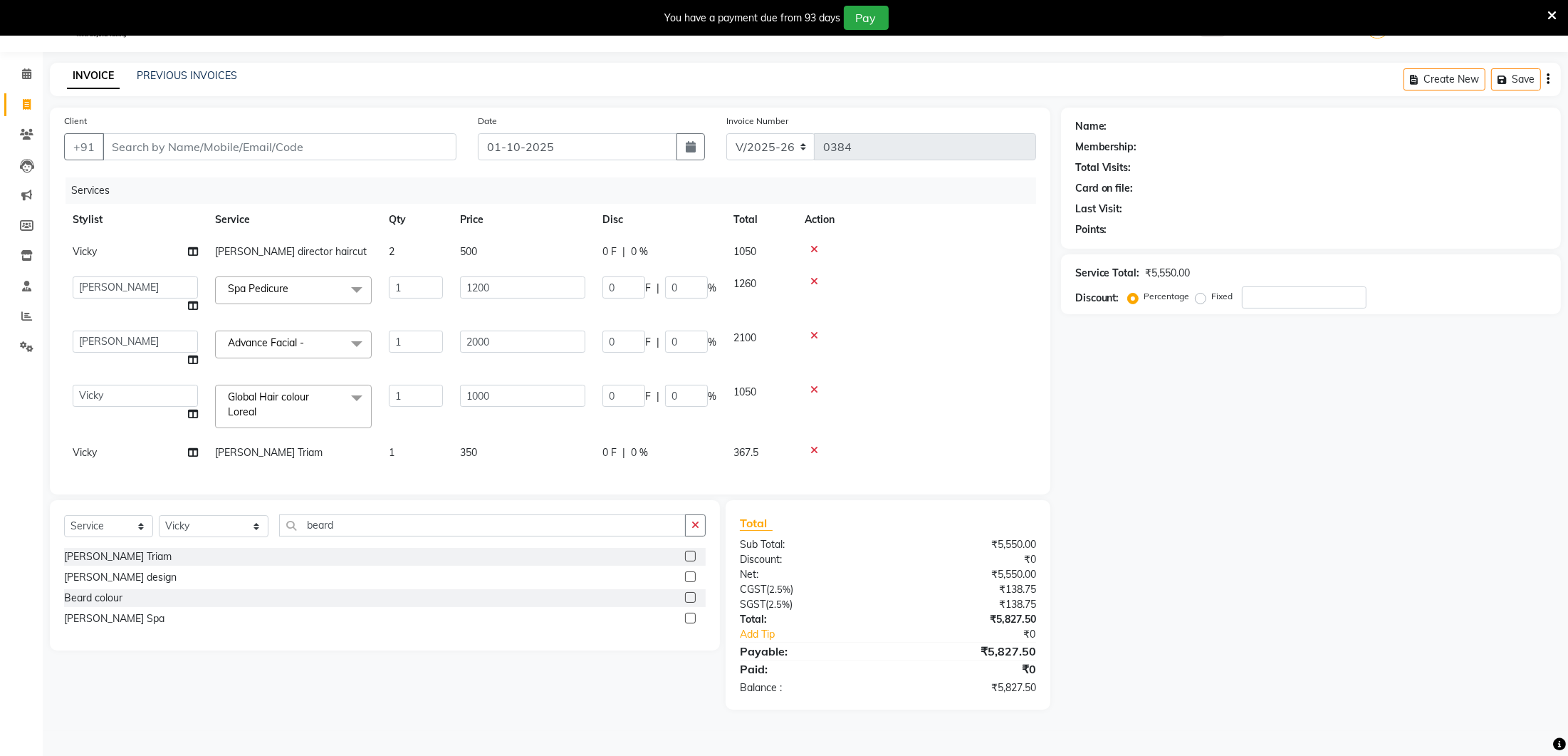
click at [406, 464] on td "1" at bounding box center [416, 453] width 71 height 32
select select "35806"
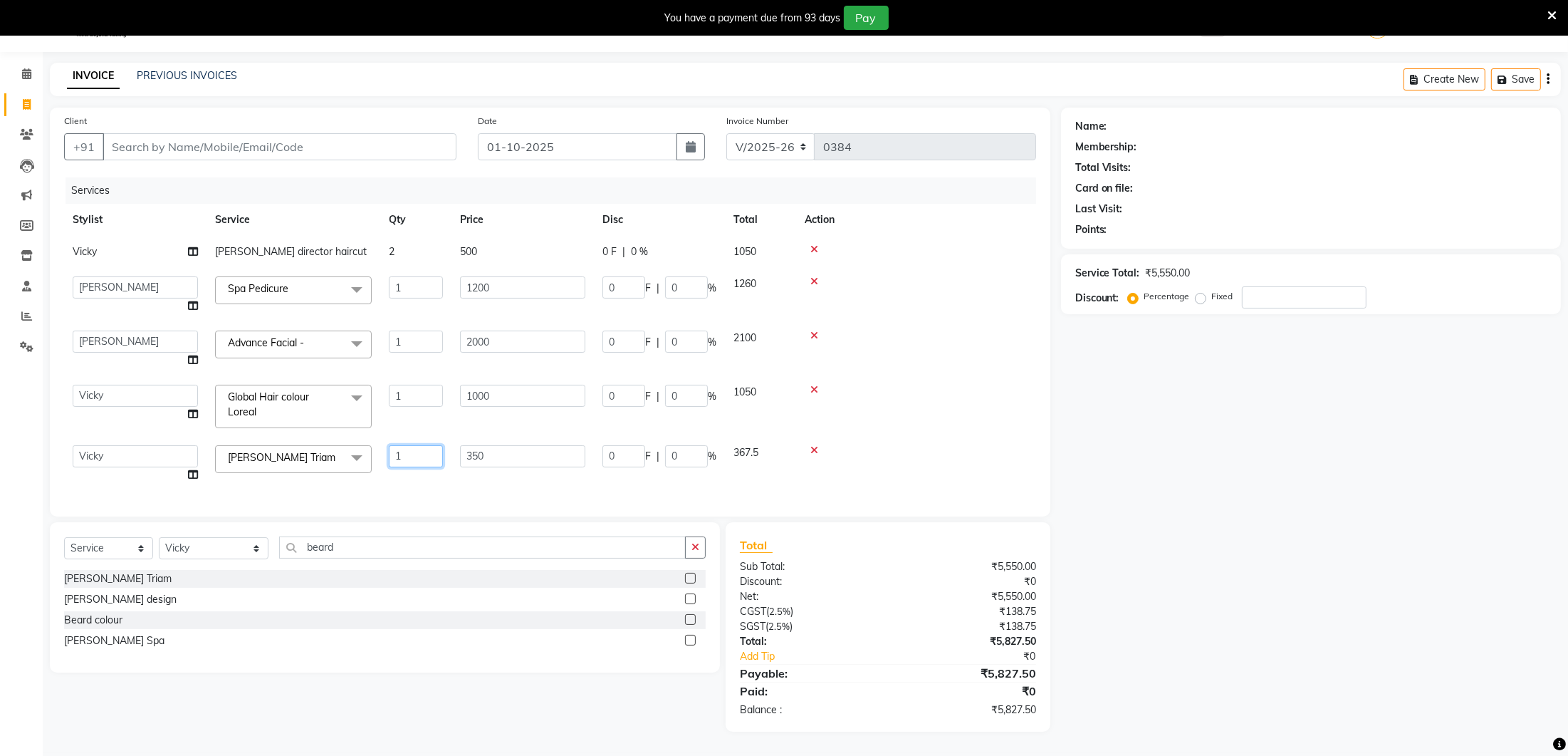
click at [411, 453] on input "1" at bounding box center [416, 456] width 54 height 22
type input "2"
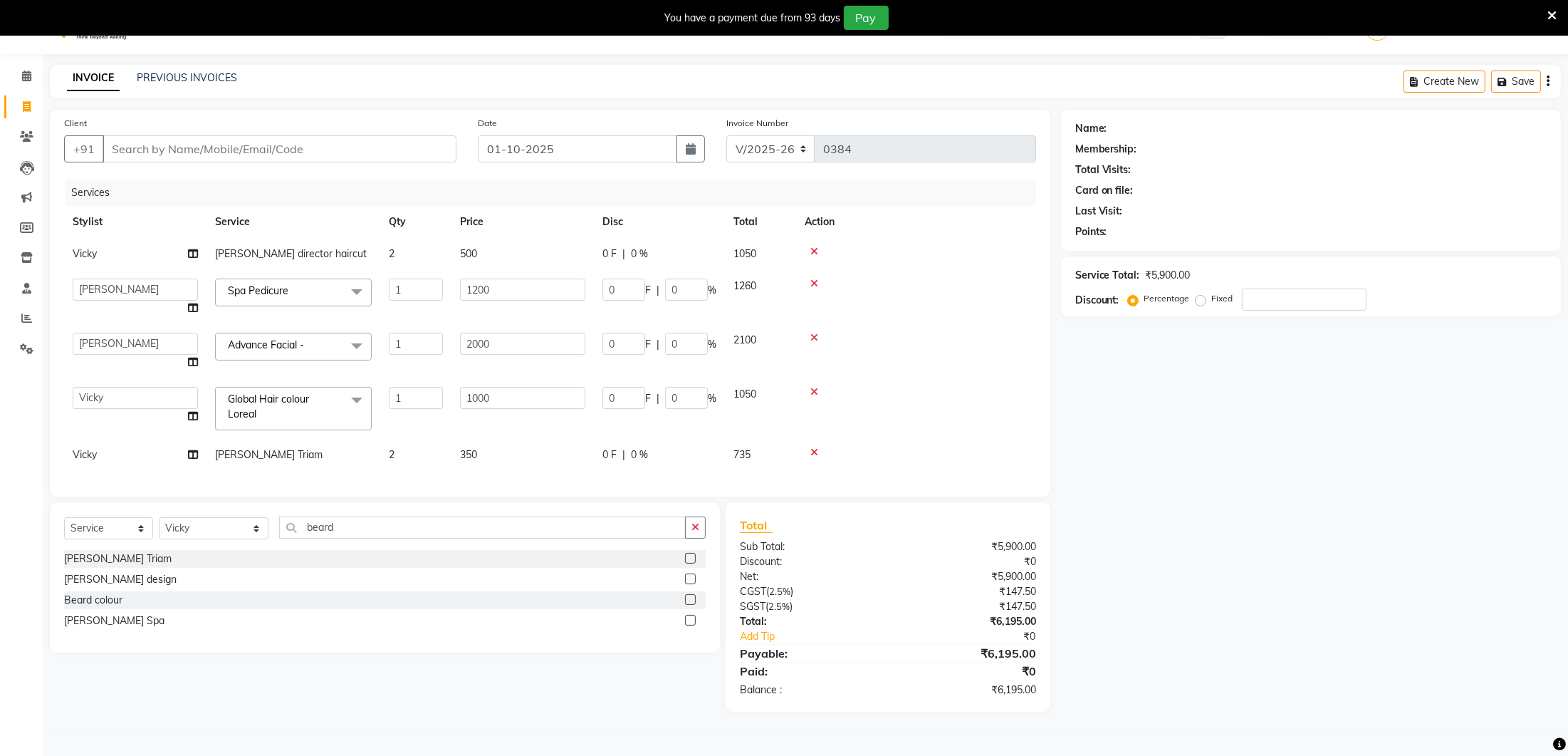
click at [401, 484] on div "Client +91 Date [DATE] Invoice Number V/2025 V/[PHONE_NUMBER] Services Stylist …" at bounding box center [550, 303] width 1001 height 386
click at [213, 519] on select "Select Stylist [PERSON_NAME] Lure’ay [GEOGRAPHIC_DATA] [PERSON_NAME] [PERSON_NA…" at bounding box center [213, 526] width 109 height 22
select select "70810"
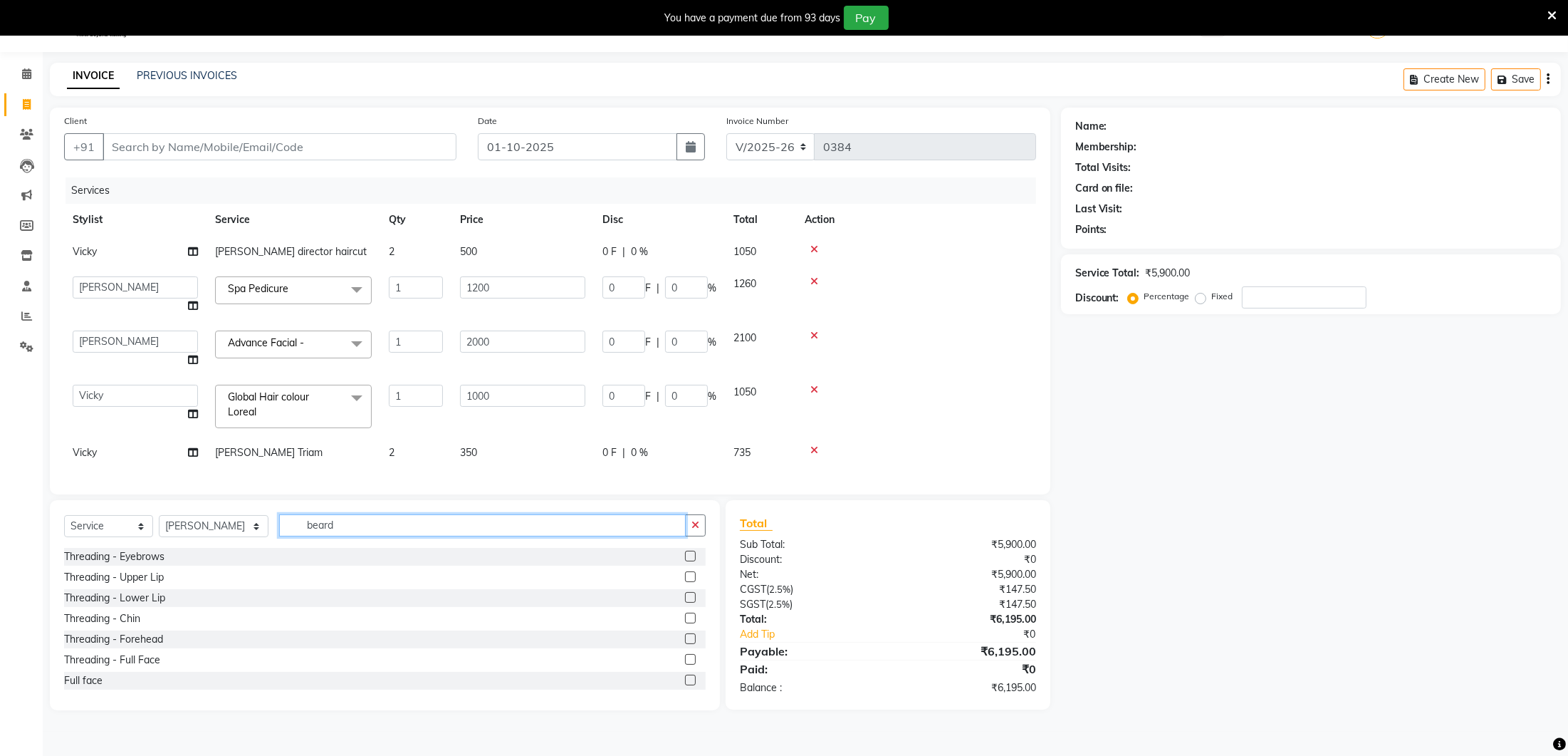
click at [396, 521] on input "beard" at bounding box center [482, 525] width 407 height 22
type input "b"
type input "h"
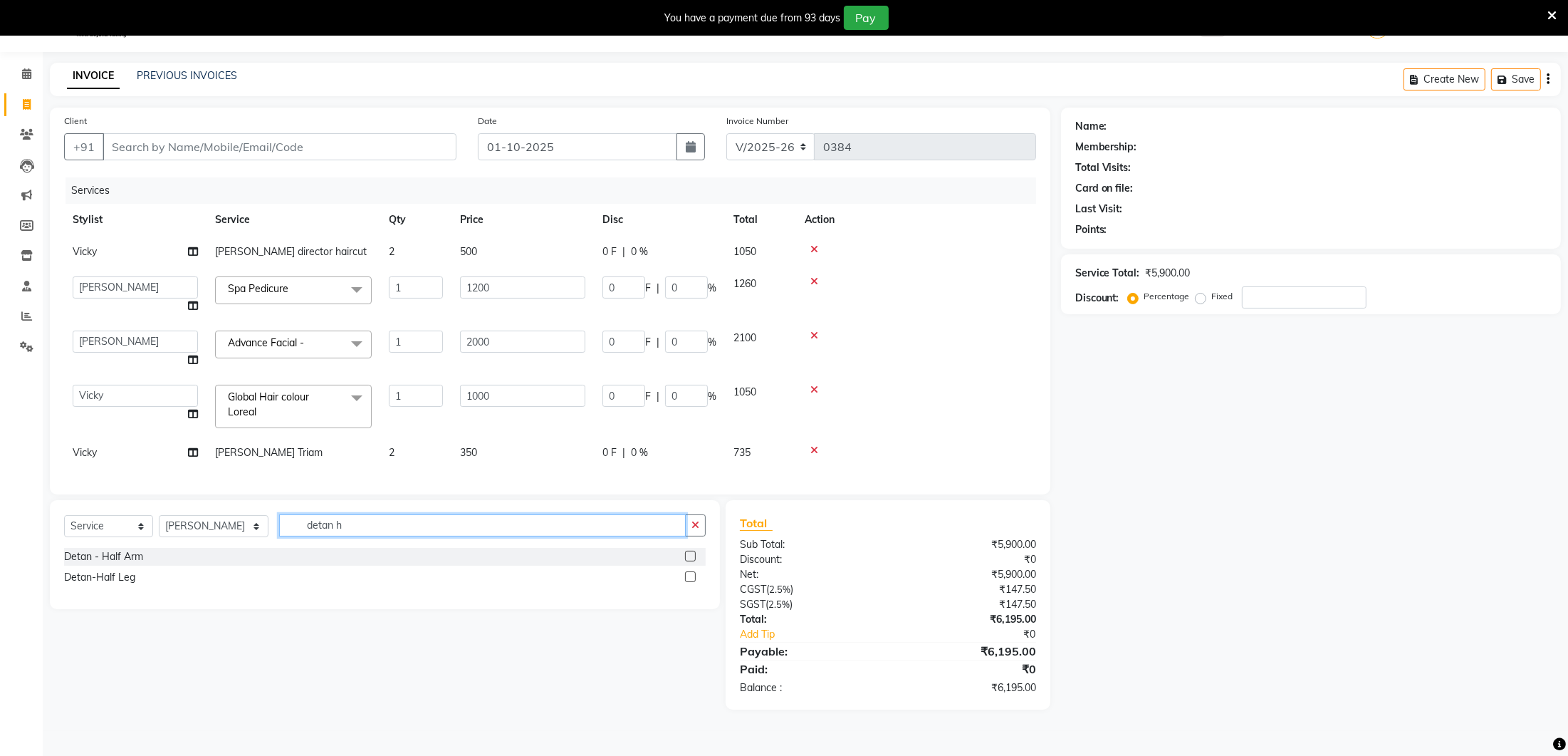
type input "detan h"
click at [691, 553] on label at bounding box center [690, 556] width 11 height 11
click at [691, 553] on input "checkbox" at bounding box center [689, 556] width 9 height 9
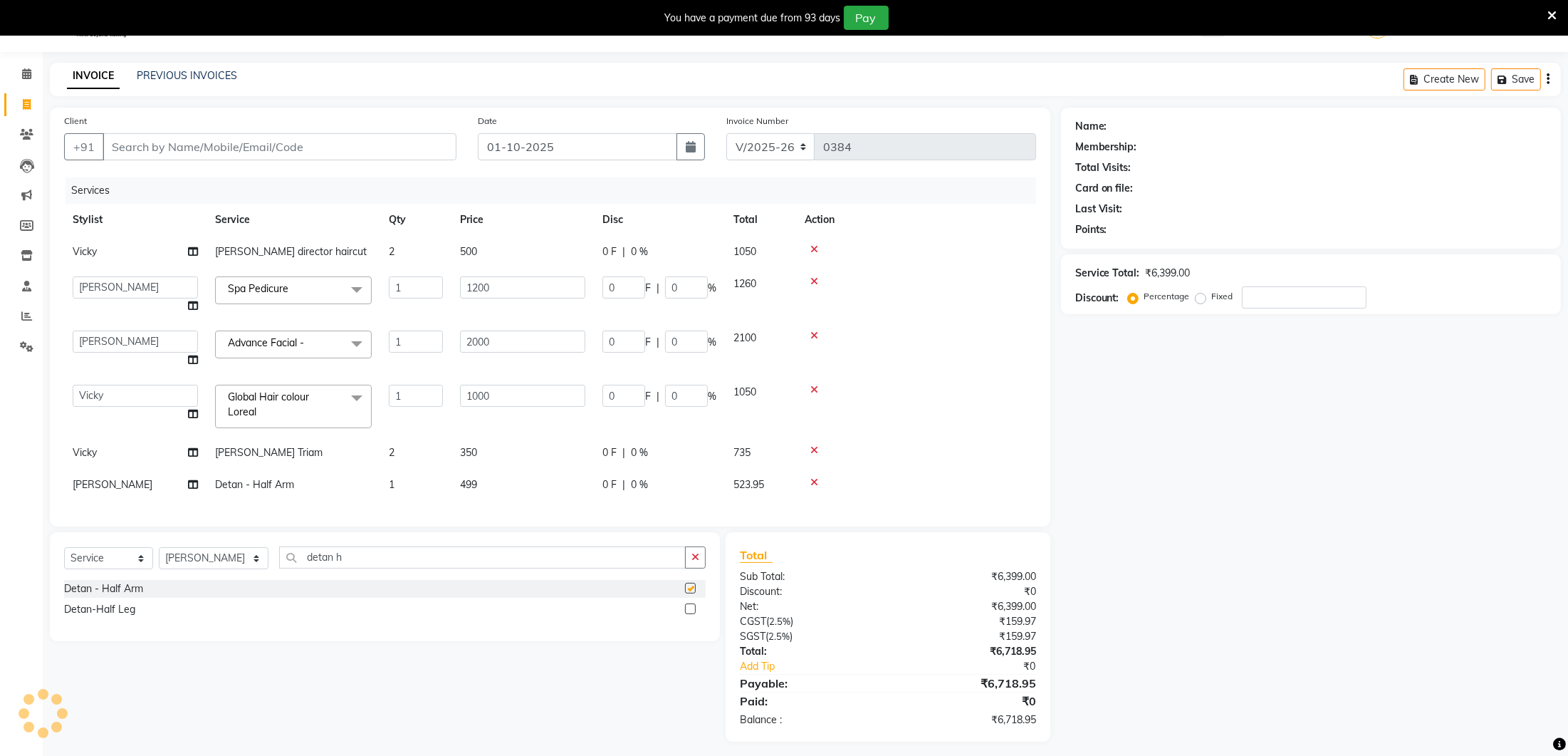
checkbox input "false"
click at [524, 491] on td "499" at bounding box center [523, 485] width 142 height 32
select select "70810"
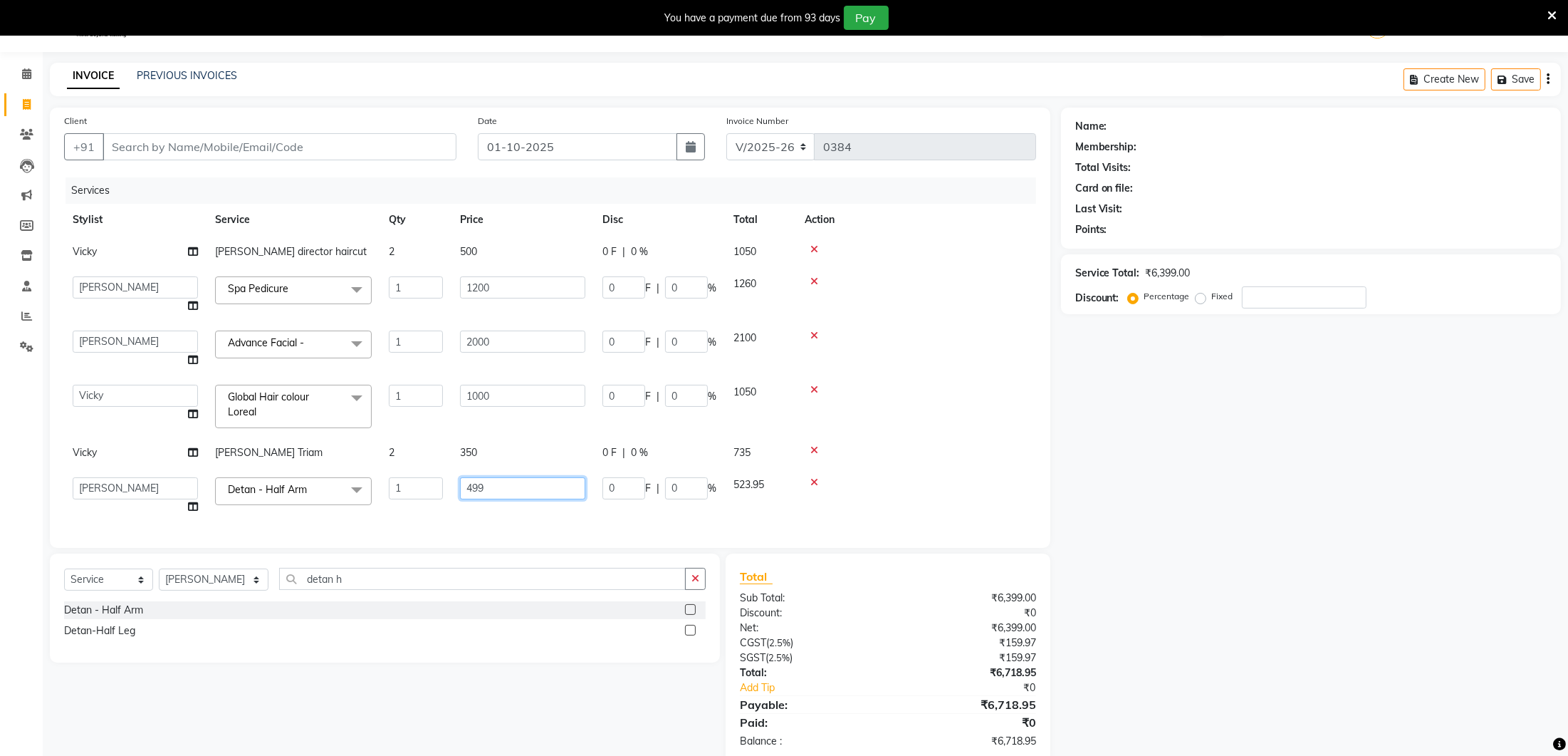
click at [548, 487] on input "499" at bounding box center [523, 488] width 125 height 22
type input "4"
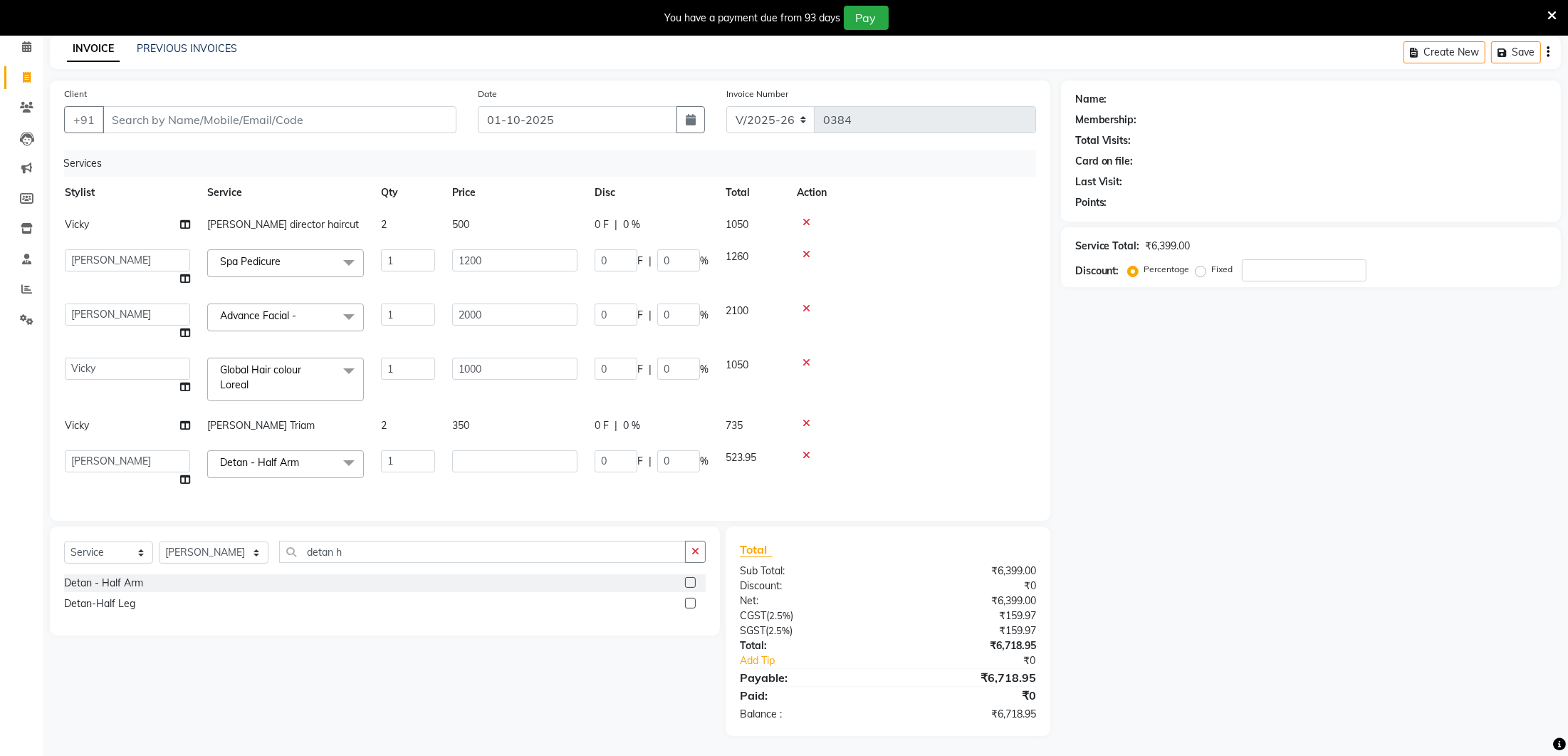
scroll to position [0, 9]
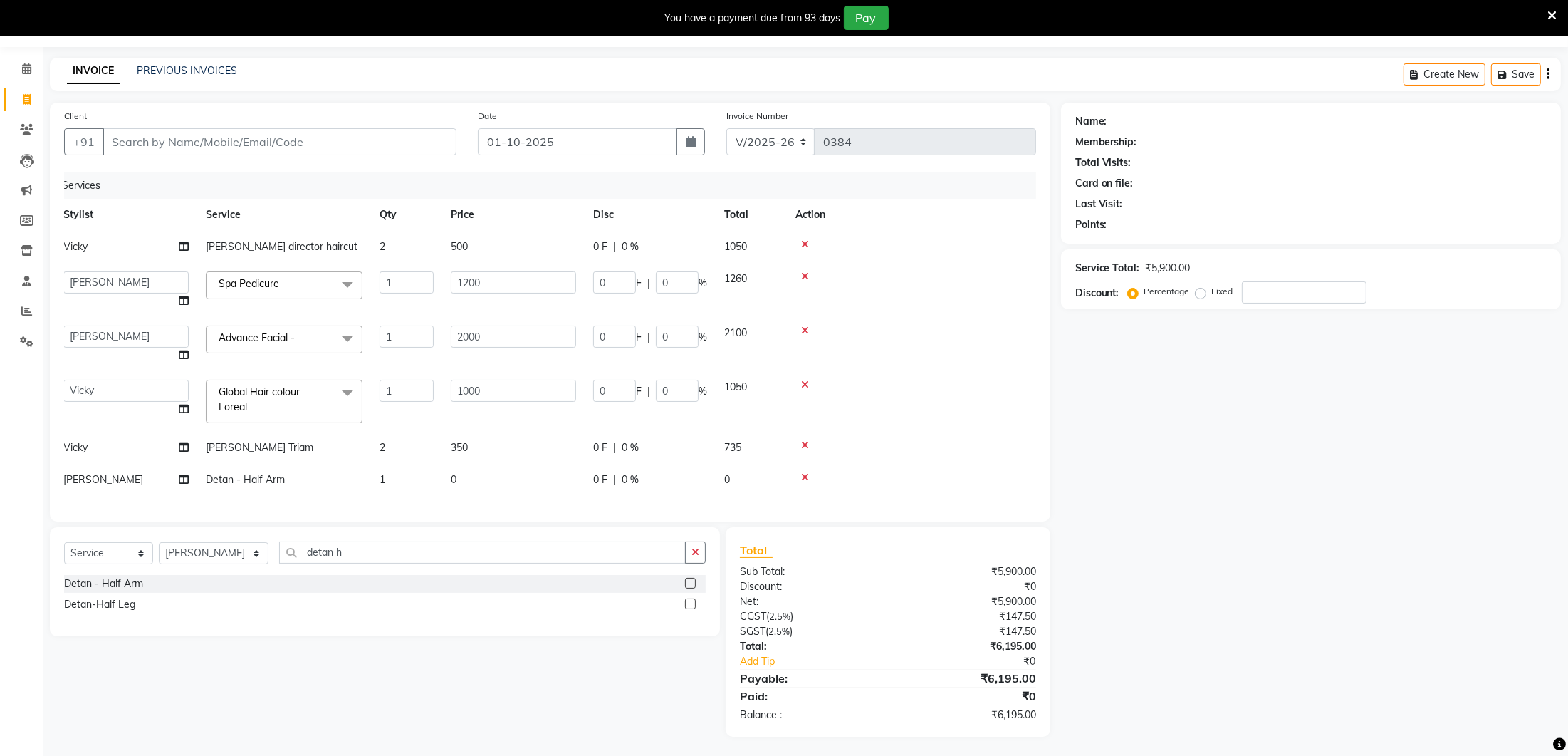
drag, startPoint x: 380, startPoint y: 477, endPoint x: 507, endPoint y: 493, distance: 128.0
click at [390, 477] on td "1" at bounding box center [407, 480] width 71 height 32
select select "70810"
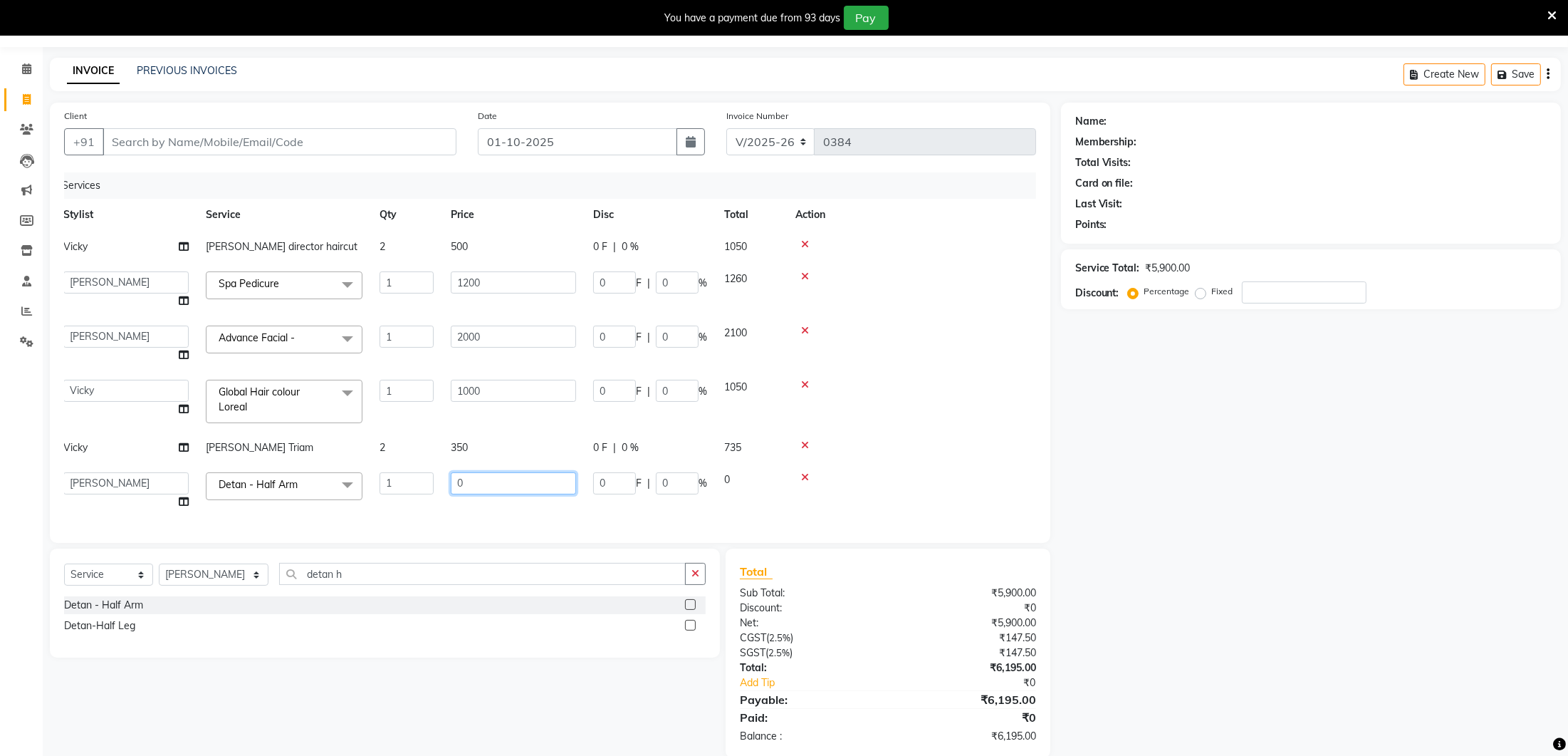
click at [506, 485] on input "0" at bounding box center [514, 483] width 125 height 22
type input "600"
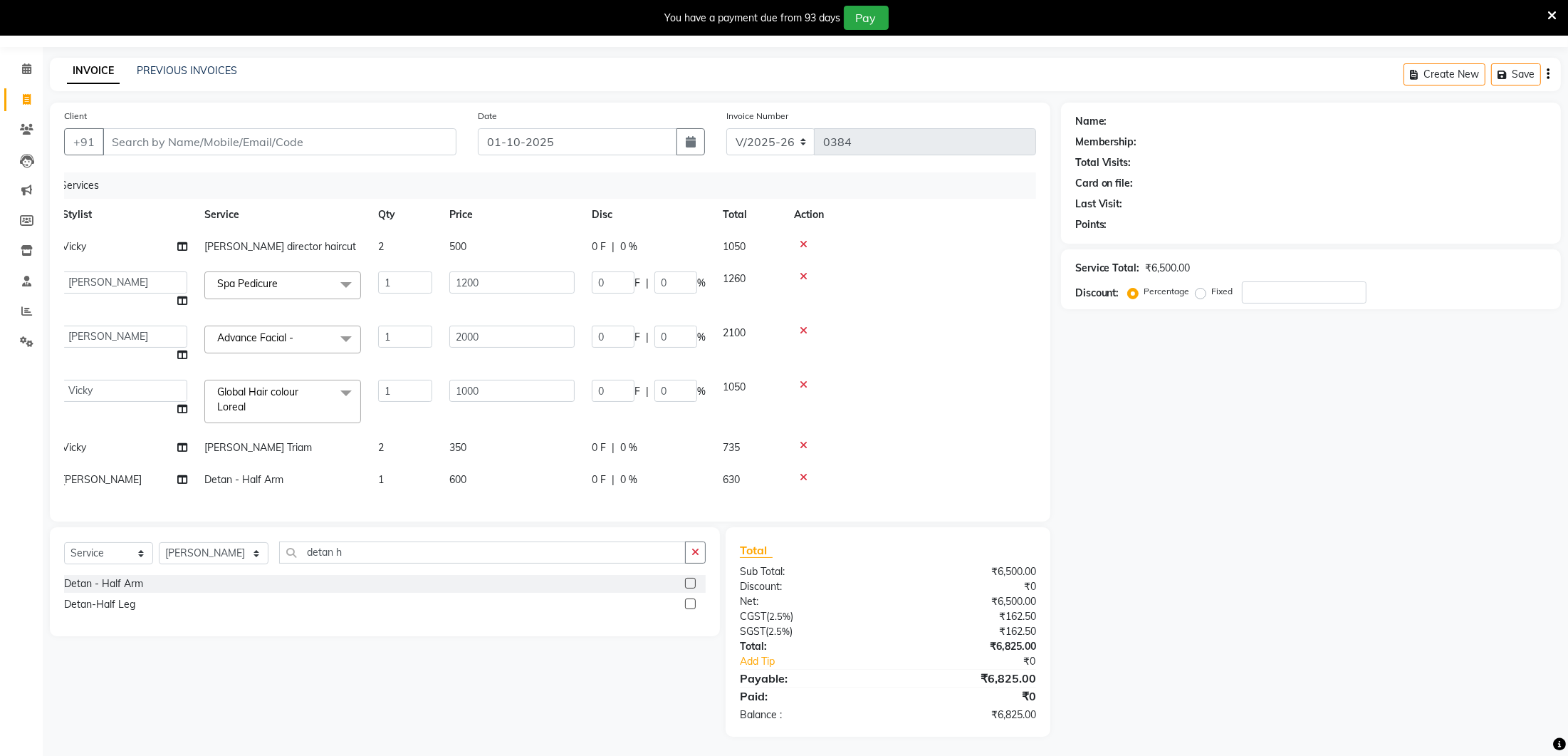
click at [754, 500] on div "Services Stylist Service Qty Price Disc Total Action [PERSON_NAME] Lure'ay dire…" at bounding box center [550, 339] width 972 height 335
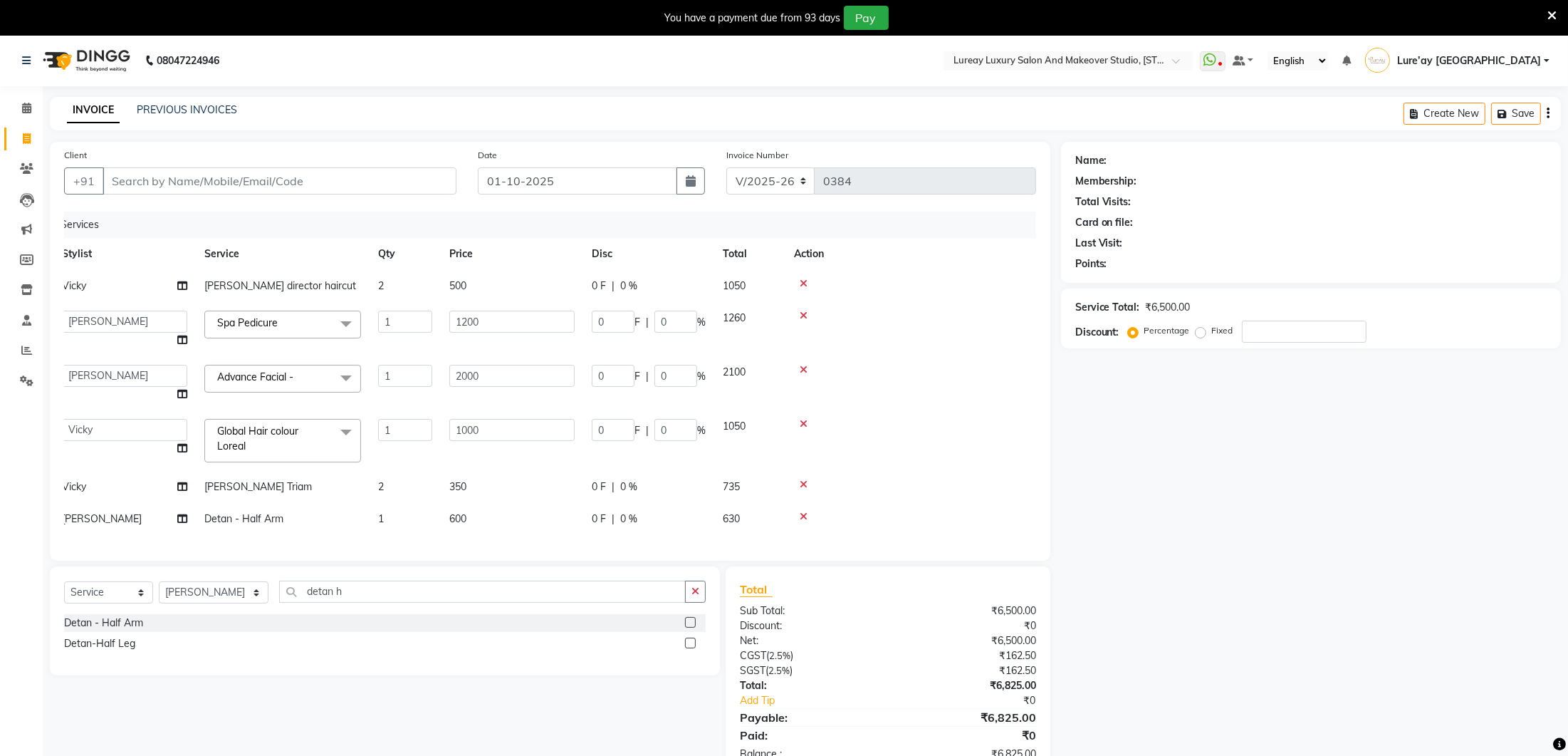
scroll to position [30, 0]
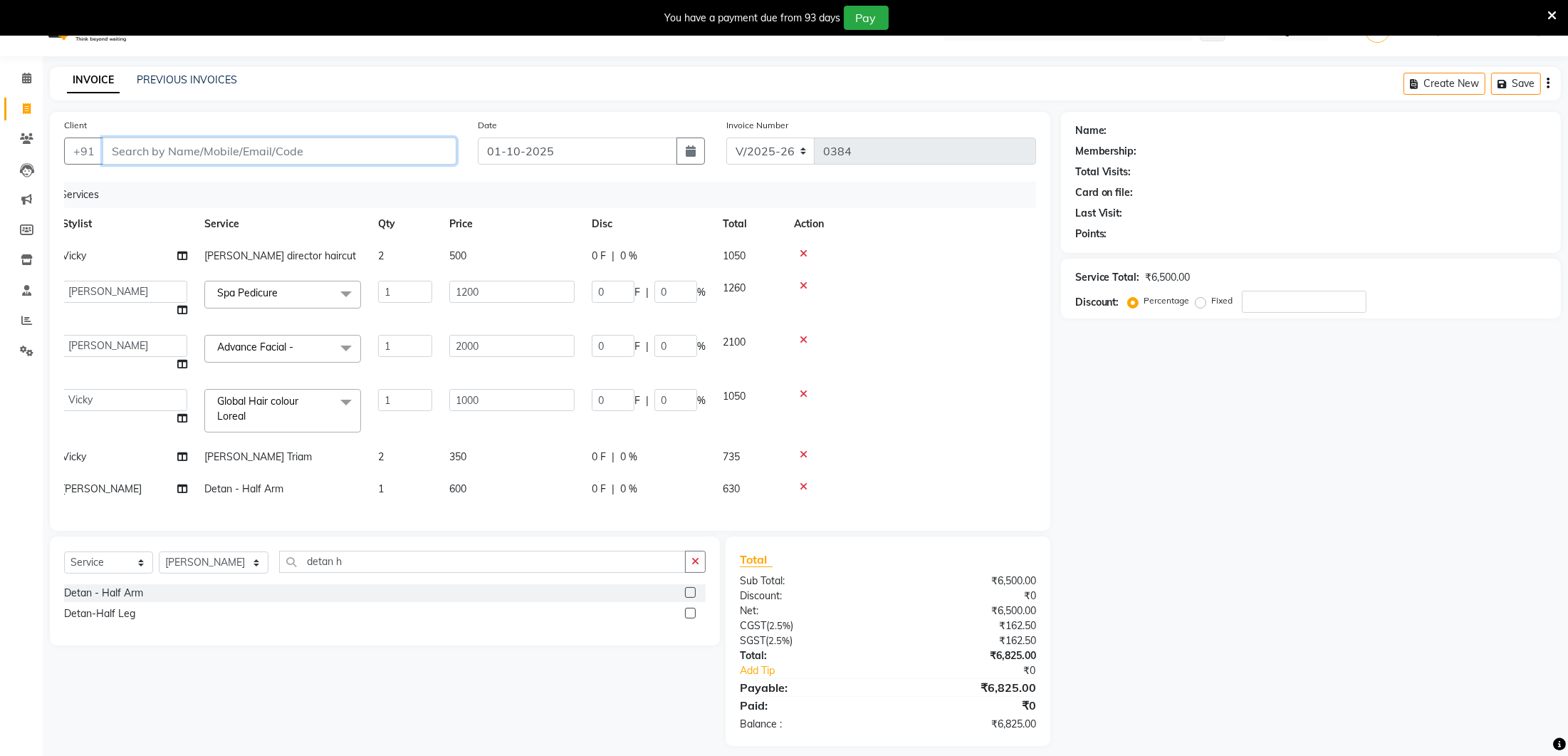
click at [219, 143] on input "Client" at bounding box center [280, 151] width 354 height 27
type input "8"
type input "0"
type input "8978439505"
click at [417, 145] on span "Add Client" at bounding box center [420, 151] width 56 height 14
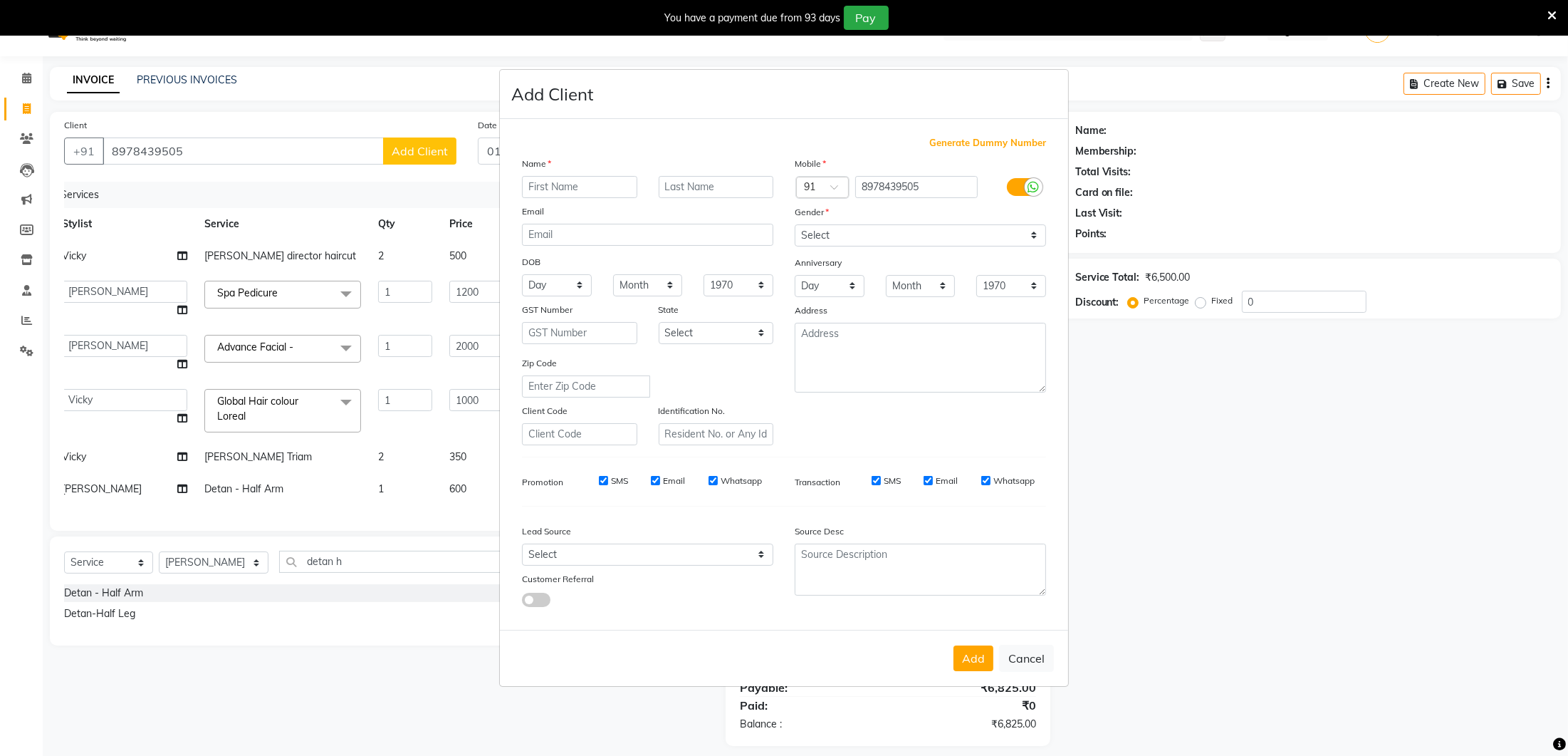
click at [549, 193] on input "text" at bounding box center [580, 187] width 115 height 22
type input "[PERSON_NAME]"
click at [826, 240] on select "Select [DEMOGRAPHIC_DATA] [DEMOGRAPHIC_DATA] Other Prefer Not To Say" at bounding box center [920, 236] width 252 height 22
select select "[DEMOGRAPHIC_DATA]"
click at [990, 659] on button "Add" at bounding box center [973, 658] width 40 height 25
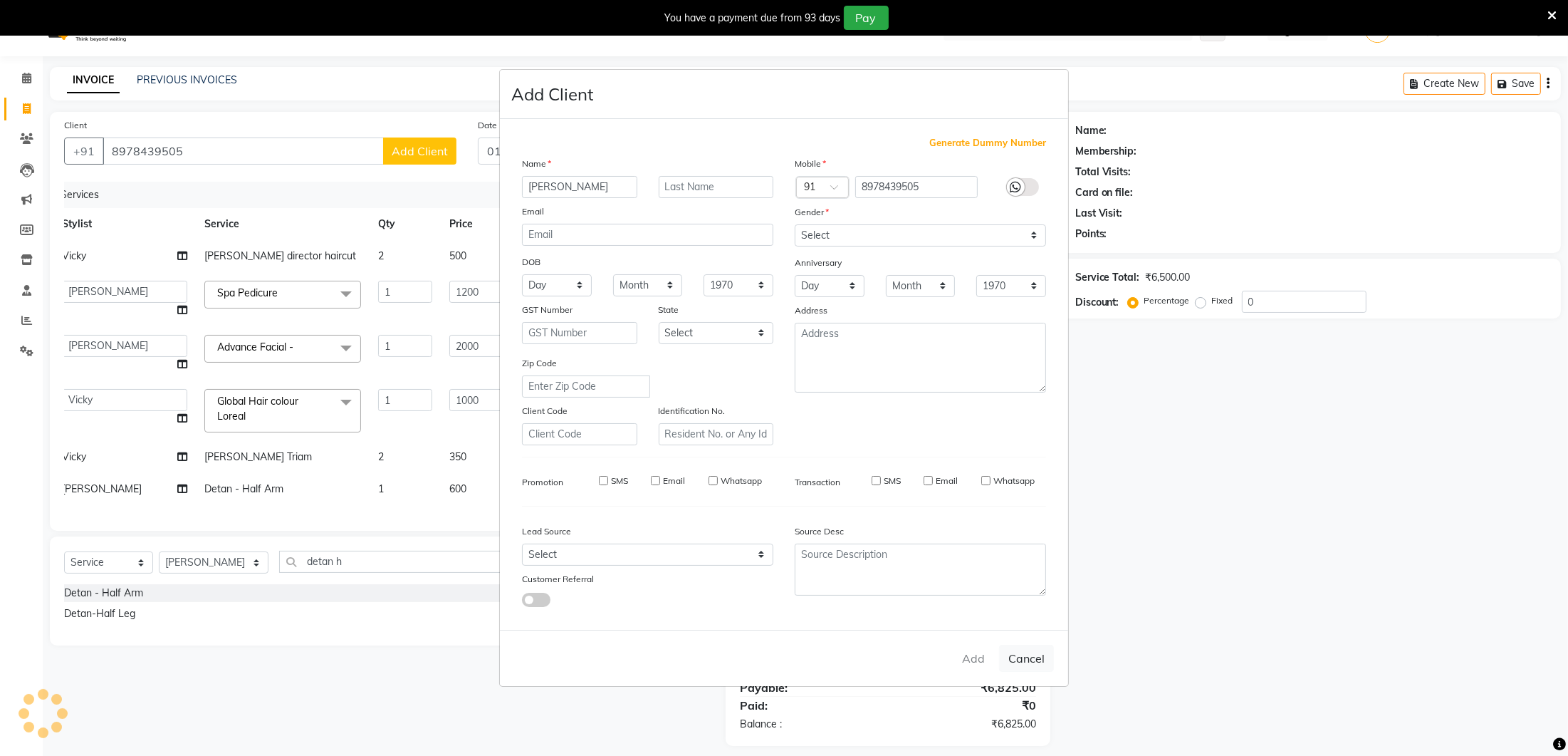
select select
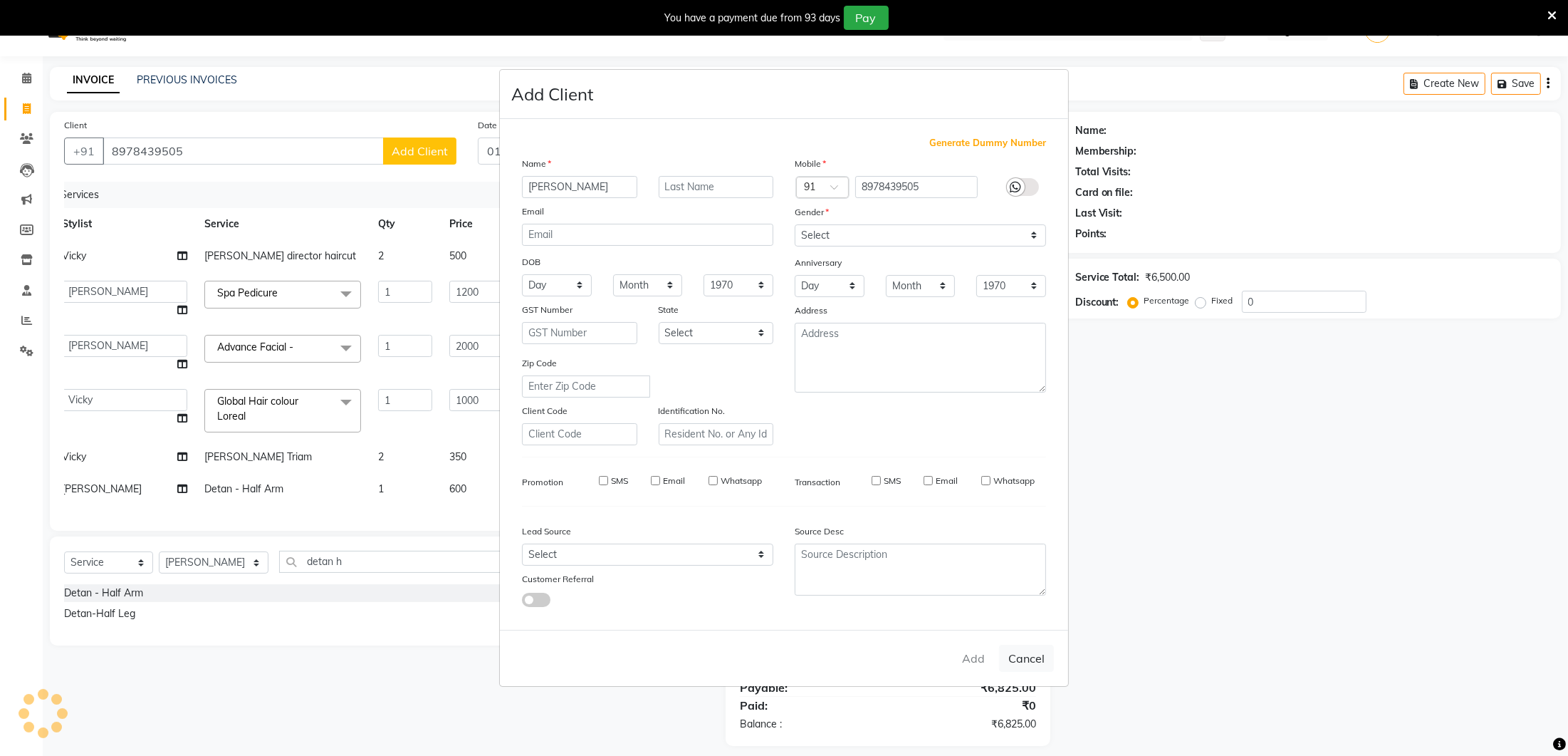
select select
checkbox input "false"
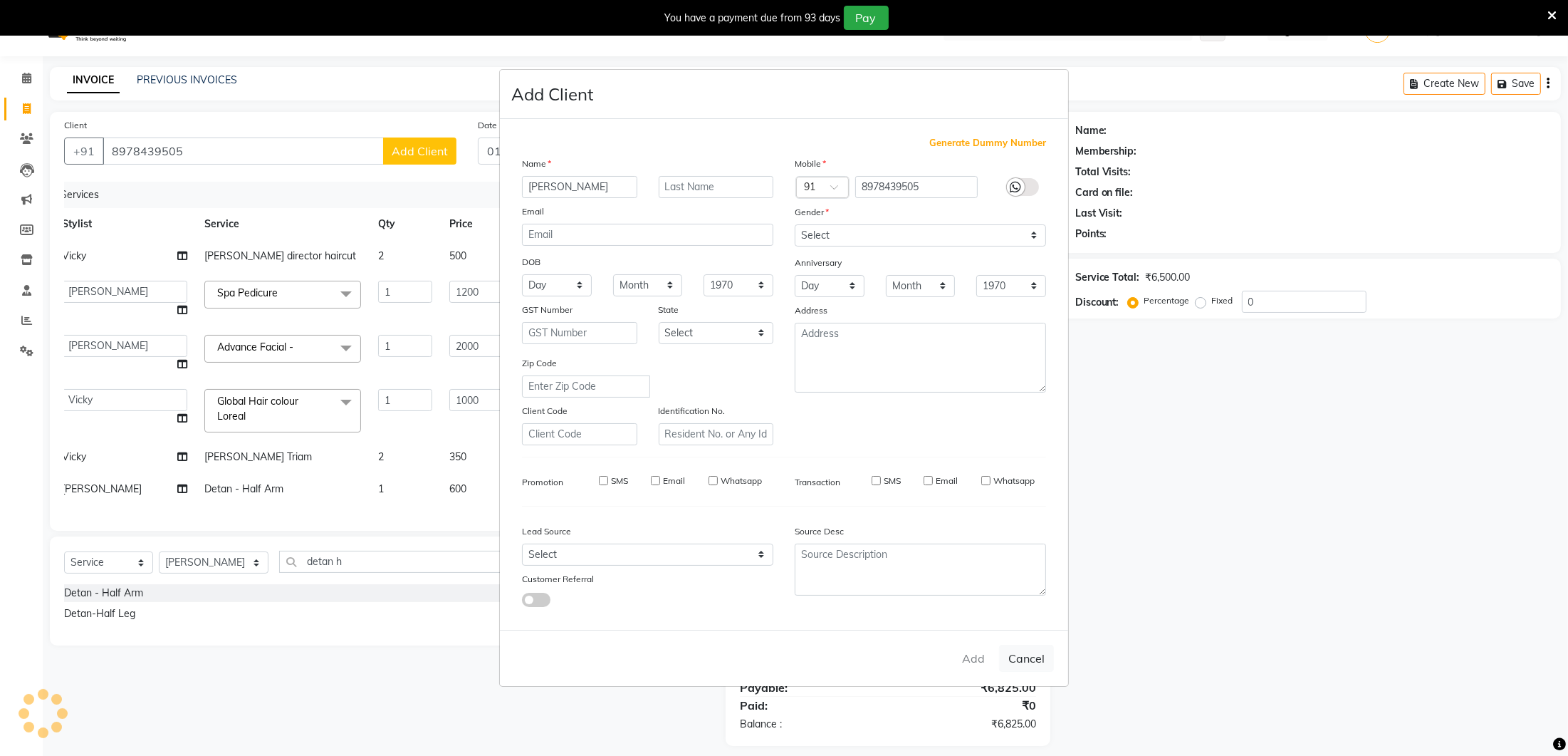
checkbox input "false"
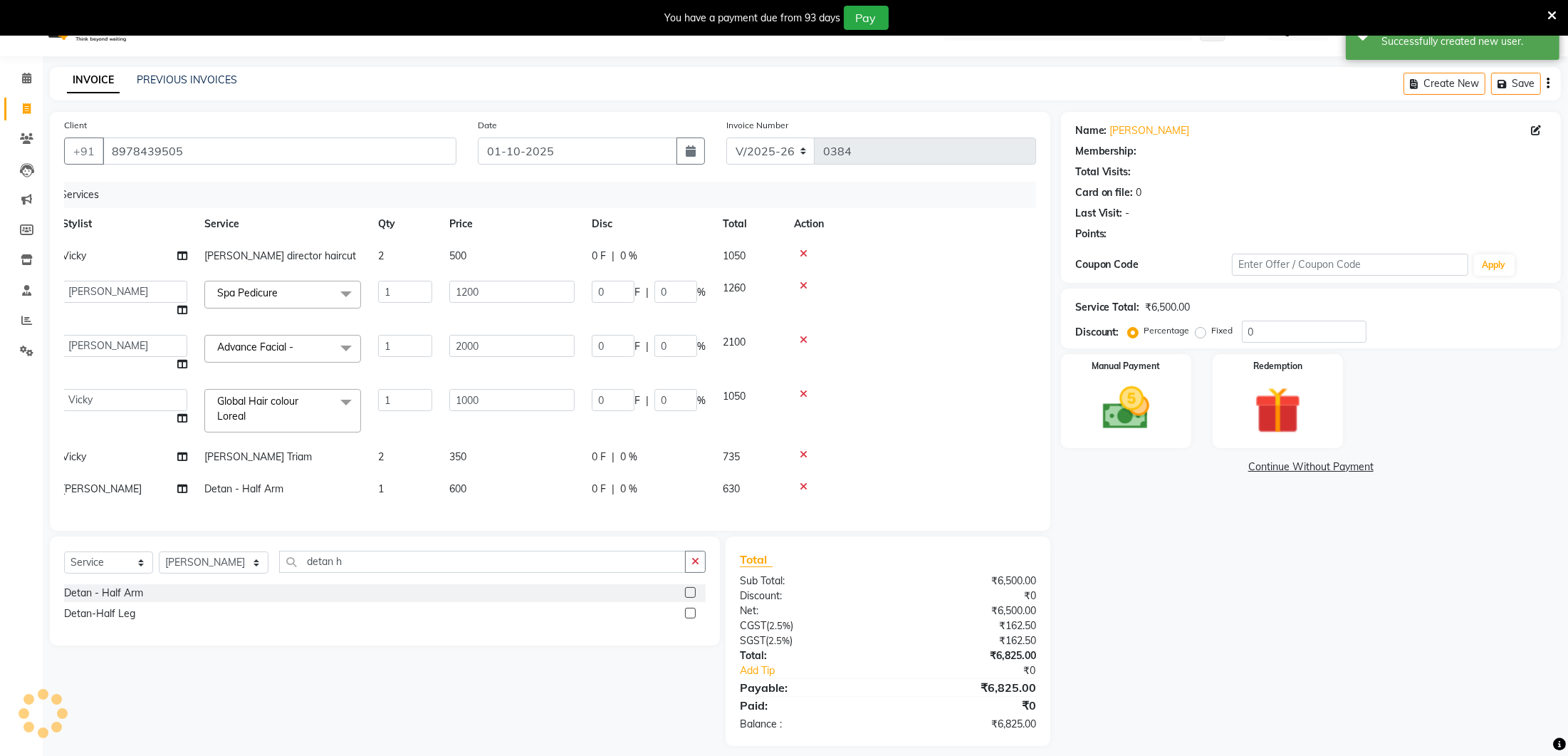
select select "1: Object"
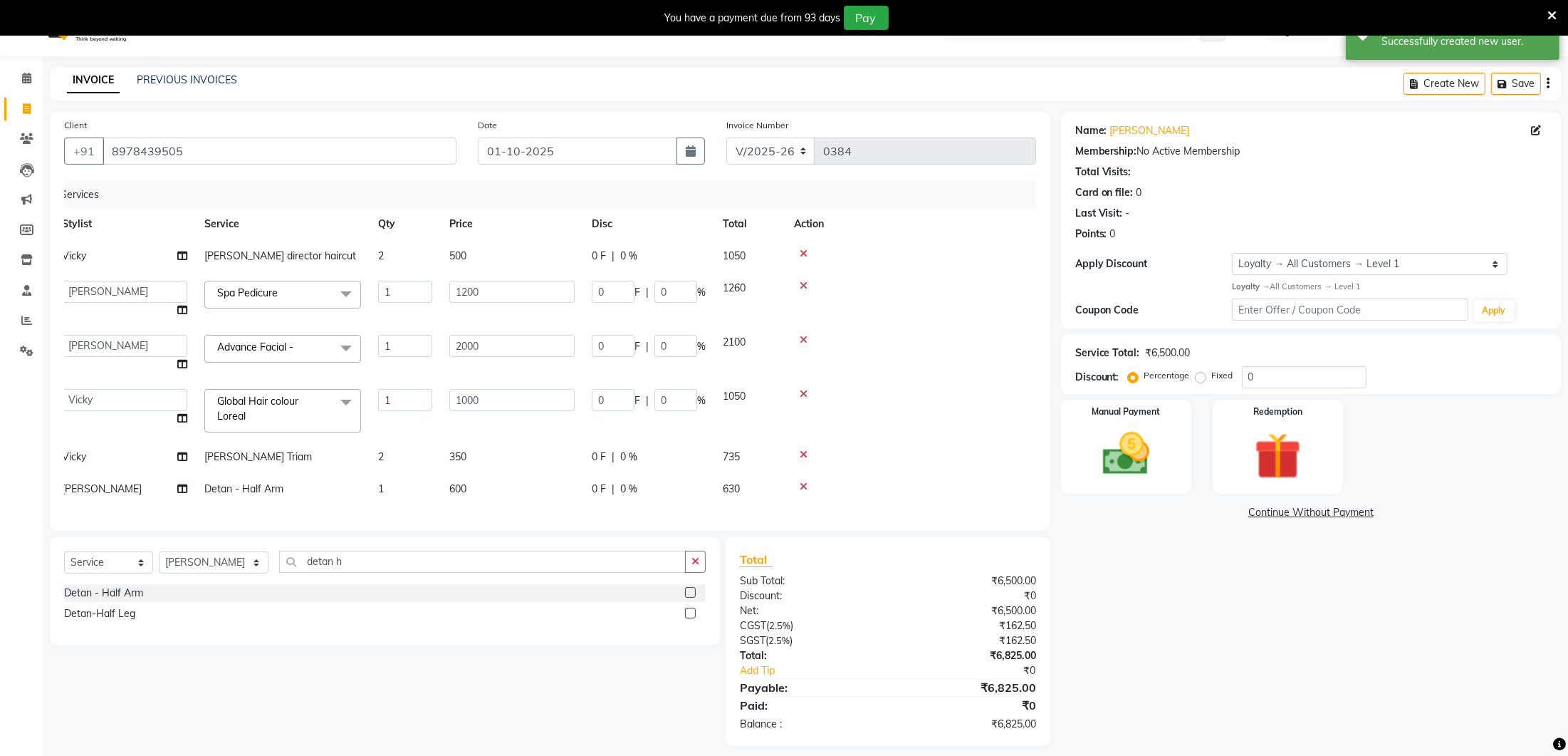
scroll to position [39, 0]
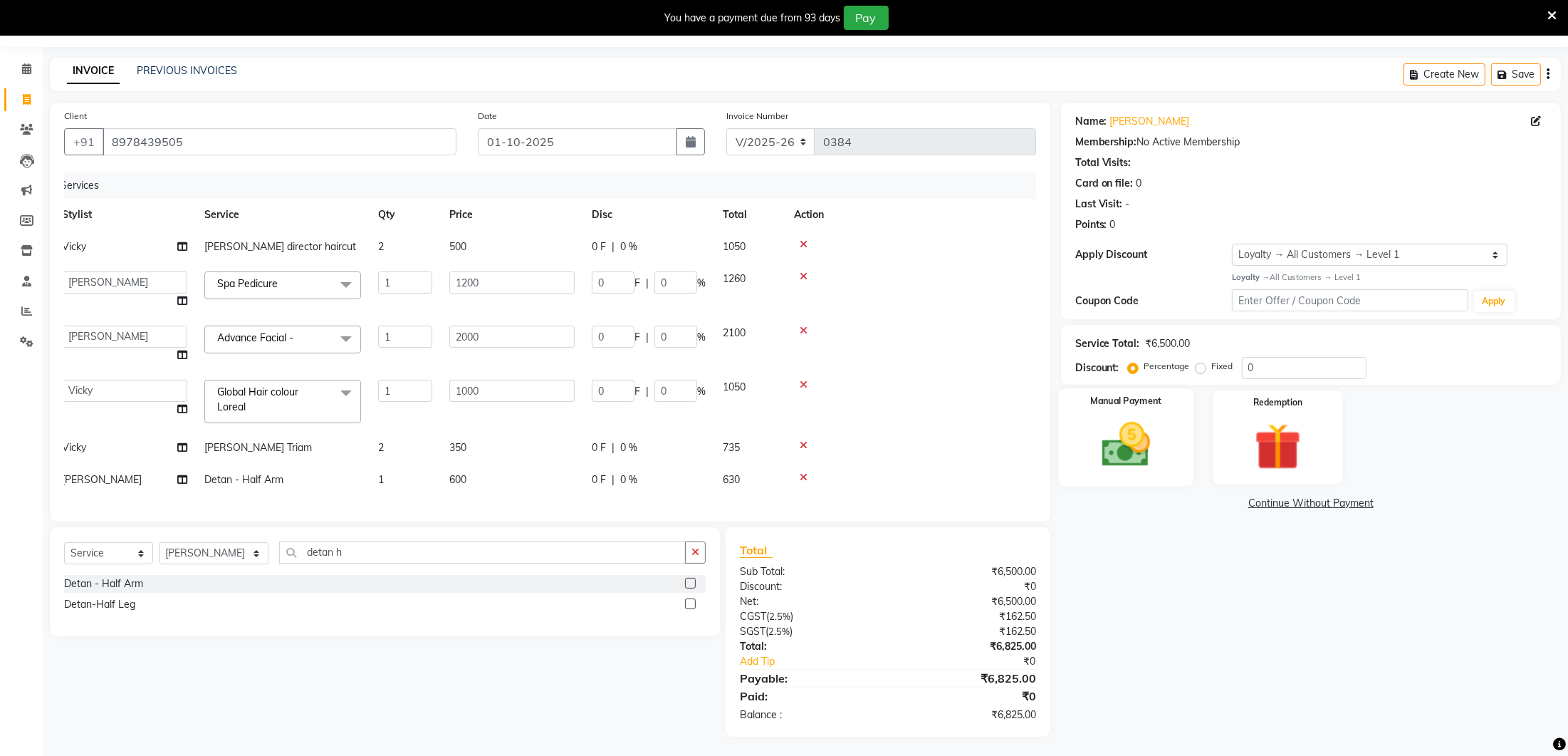
click at [1138, 458] on img at bounding box center [1126, 445] width 80 height 56
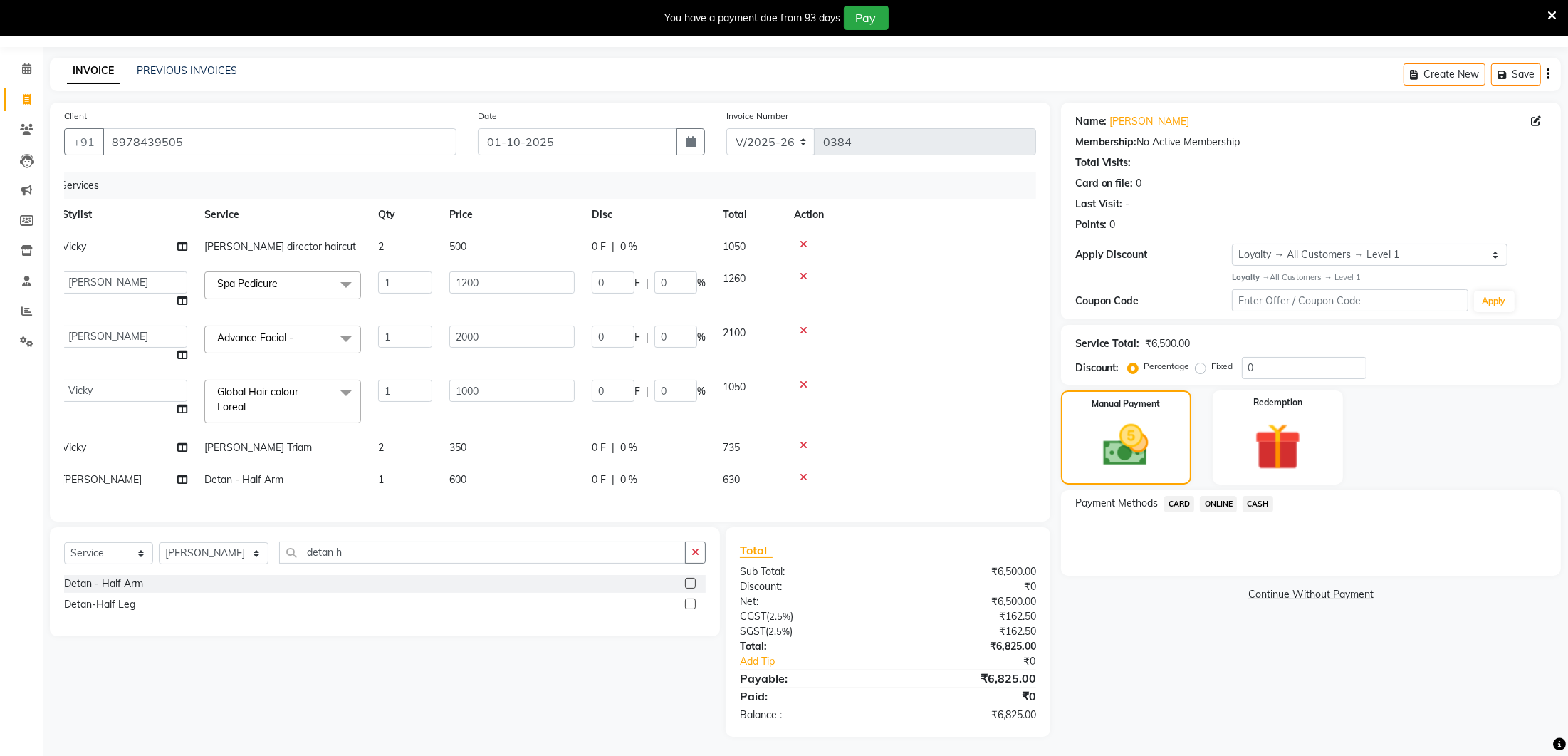
click at [1187, 503] on span "CARD" at bounding box center [1180, 503] width 31 height 16
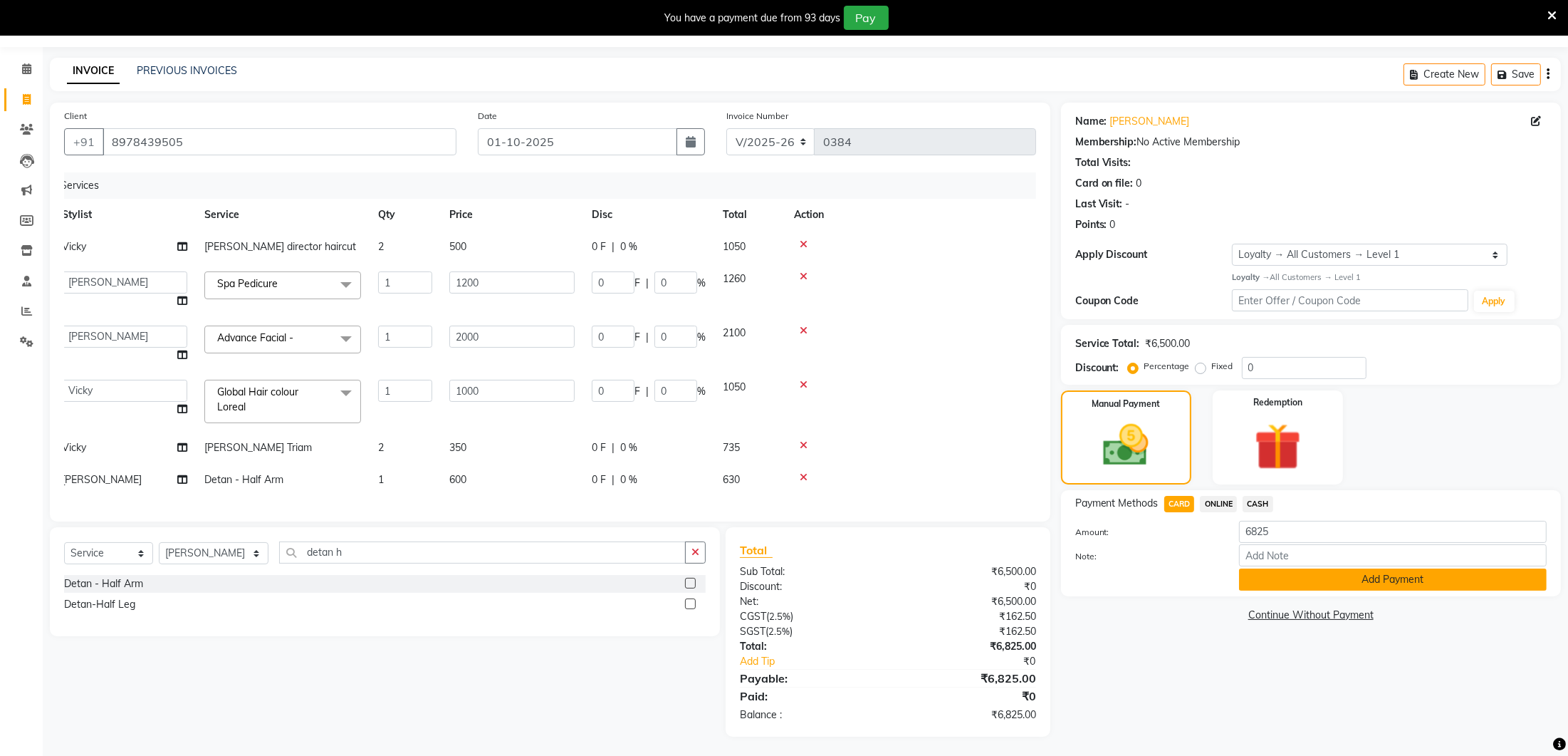
click at [1271, 578] on button "Add Payment" at bounding box center [1393, 580] width 308 height 22
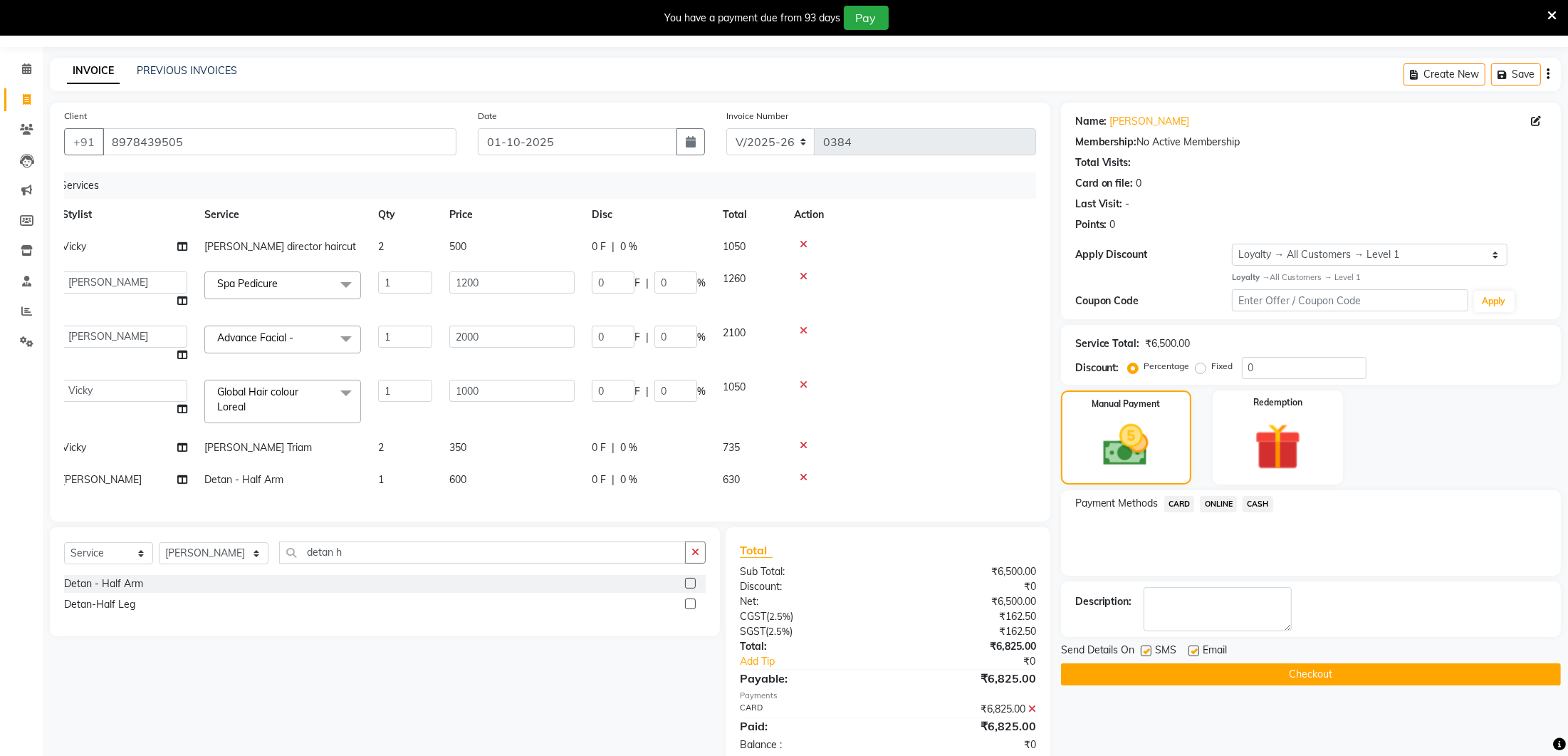
click at [1252, 672] on button "Checkout" at bounding box center [1311, 674] width 500 height 22
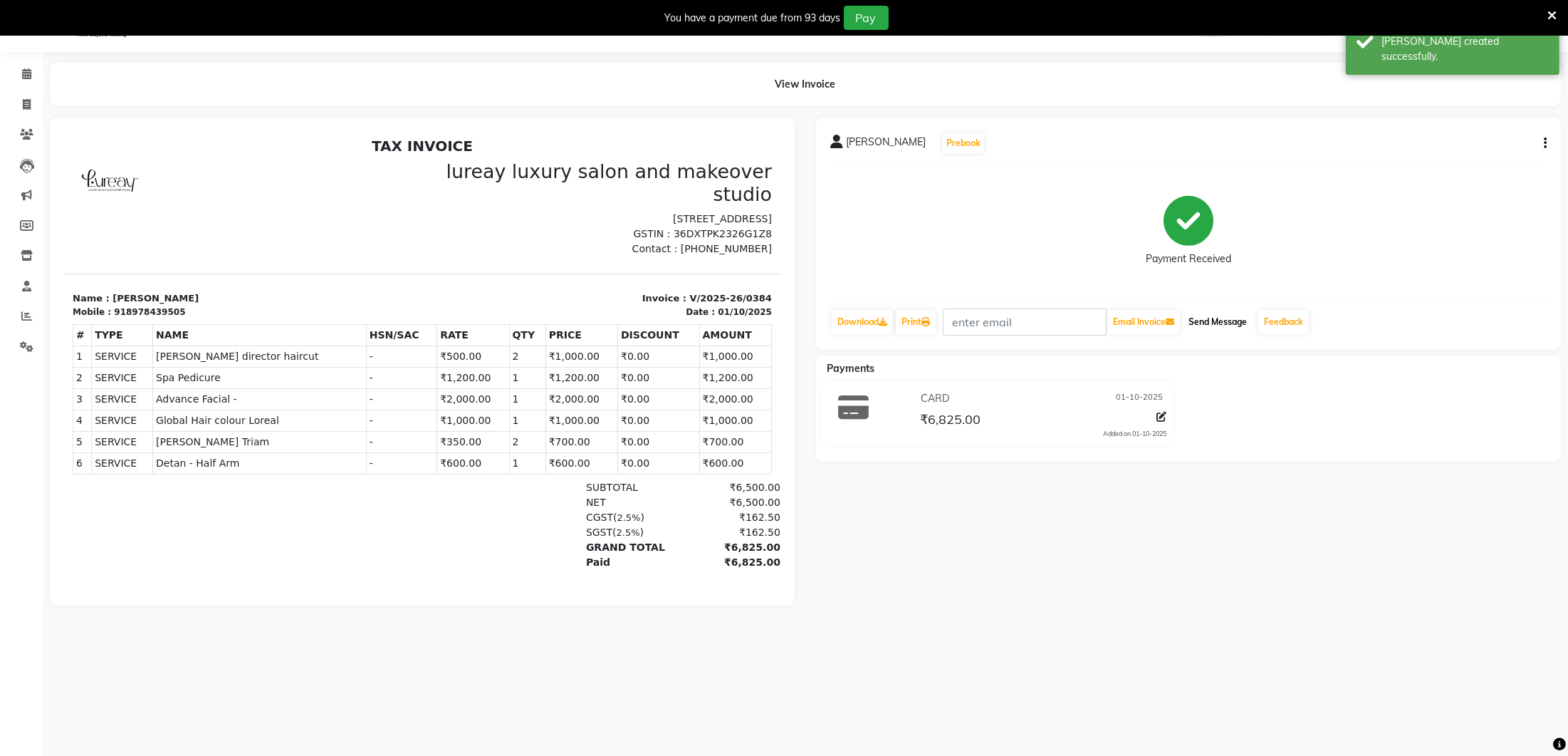
click at [1210, 325] on button "Send Message" at bounding box center [1218, 322] width 70 height 25
